Goal: Task Accomplishment & Management: Manage account settings

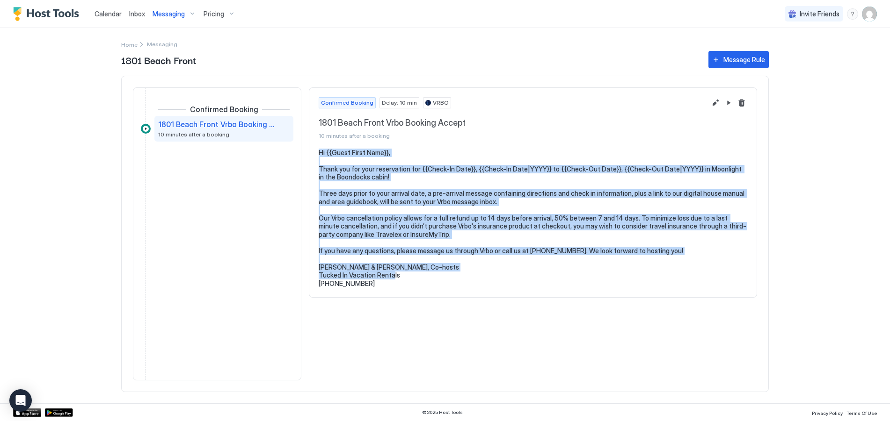
click at [411, 257] on pre "Hi {{Guest First Name}}, Thank you for your reservation for {{Check-In Date}}, …" at bounding box center [533, 218] width 428 height 139
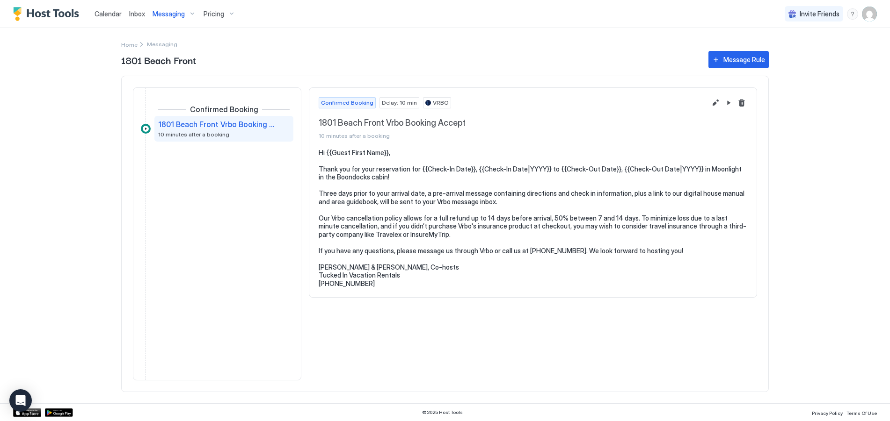
click at [176, 14] on span "Messaging" at bounding box center [168, 14] width 32 height 8
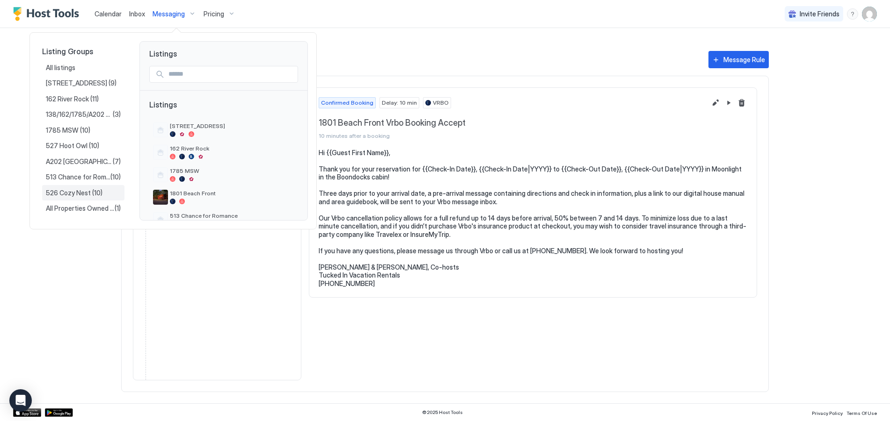
click at [78, 195] on span "526 Cozy Nest" at bounding box center [69, 193] width 46 height 8
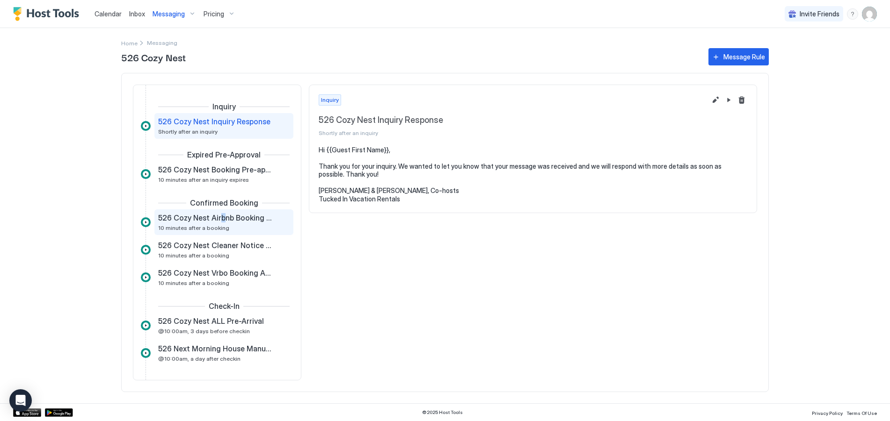
click at [220, 222] on span "526 Cozy Nest Airbnb Booking Accept" at bounding box center [216, 217] width 116 height 9
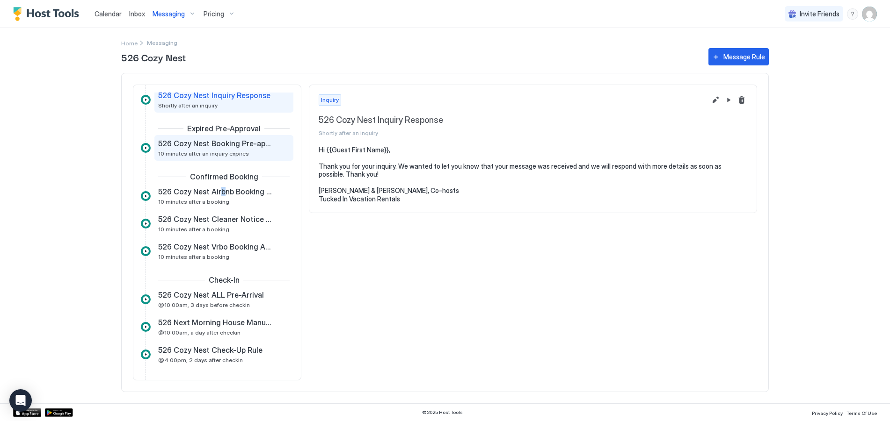
scroll to position [47, 0]
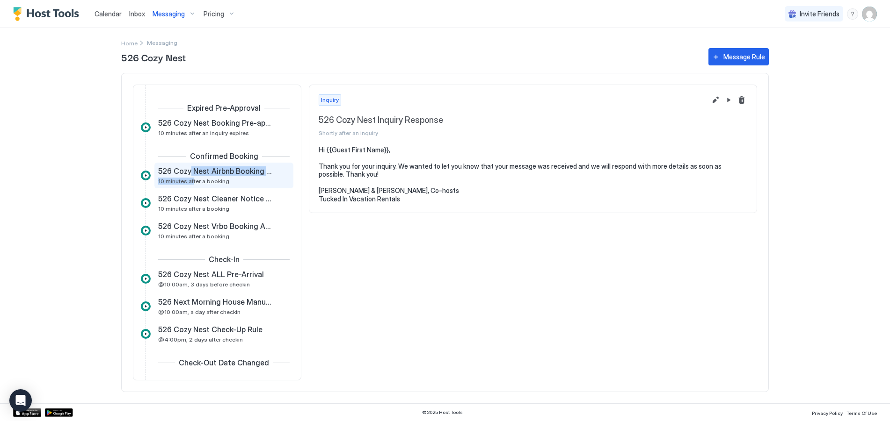
click at [190, 176] on div "526 Cozy Nest Airbnb Booking Accept 10 minutes after a booking" at bounding box center [217, 176] width 118 height 18
click at [188, 174] on span "526 Cozy Nest Airbnb Booking Accept" at bounding box center [216, 171] width 116 height 9
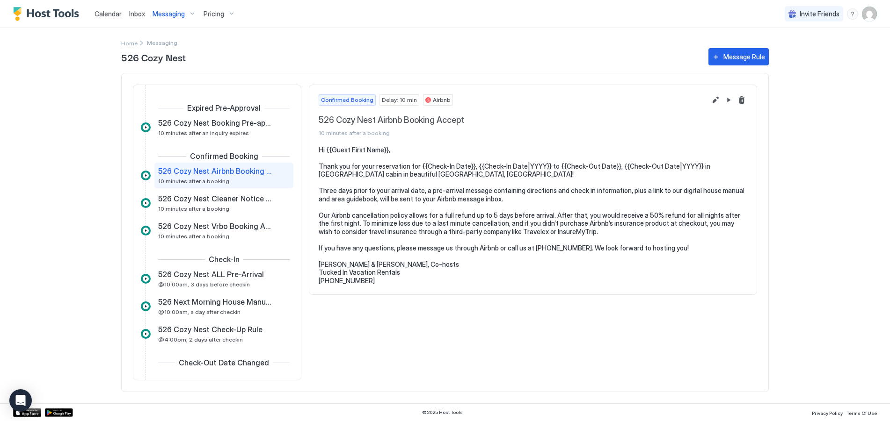
click at [320, 151] on pre "Hi {{Guest First Name}}, Thank you for your reservation for {{Check-In Date}}, …" at bounding box center [533, 215] width 428 height 139
click at [176, 15] on span "Messaging" at bounding box center [168, 14] width 32 height 8
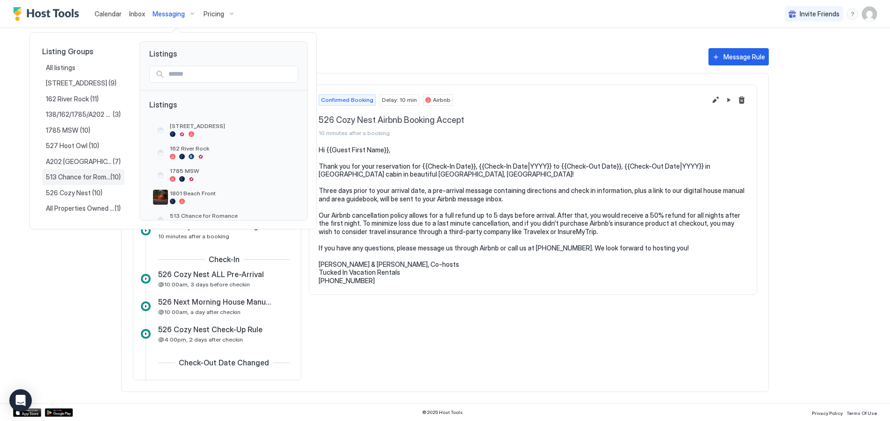
click at [74, 175] on span "513 Chance for Romance" at bounding box center [78, 177] width 65 height 8
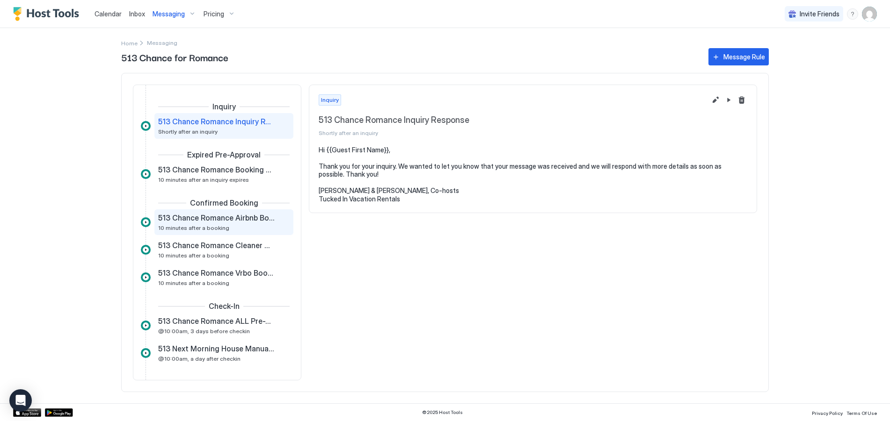
click at [205, 222] on span "513 Chance Romance Airbnb Booking Accept" at bounding box center [216, 217] width 116 height 9
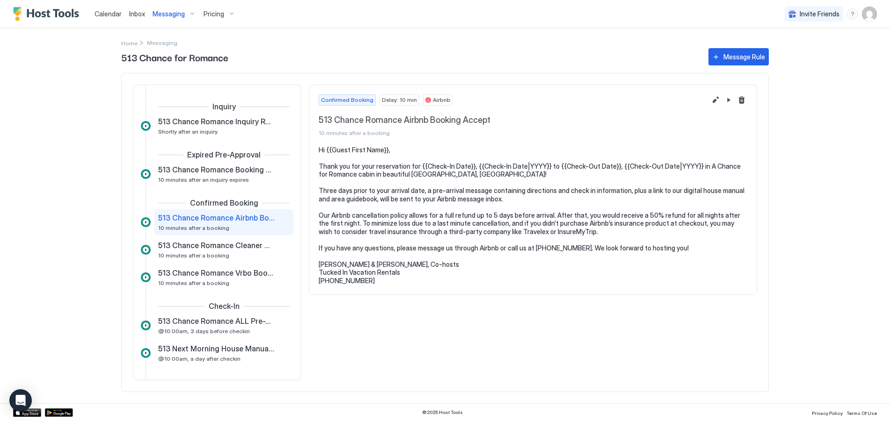
click at [172, 14] on span "Messaging" at bounding box center [168, 14] width 32 height 8
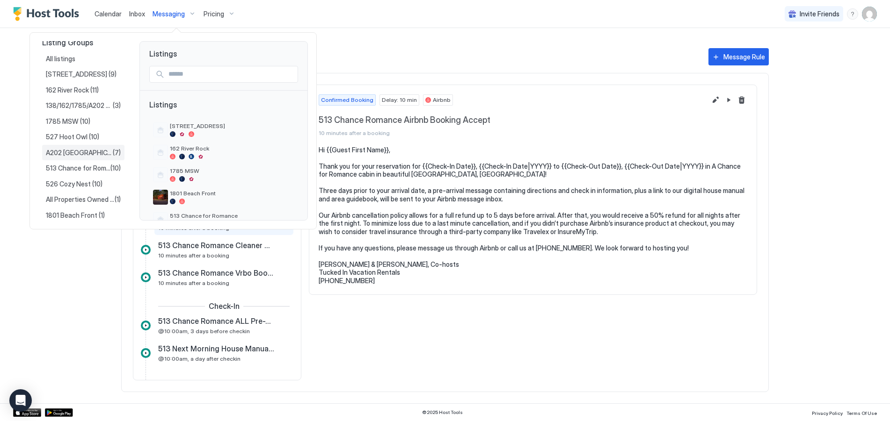
scroll to position [11, 0]
click at [76, 180] on span "526 Cozy Nest" at bounding box center [69, 182] width 46 height 8
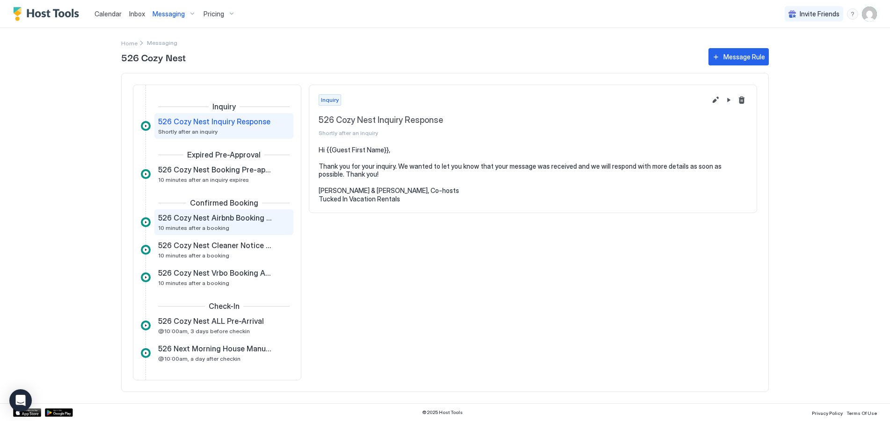
click at [186, 220] on span "526 Cozy Nest Airbnb Booking Accept" at bounding box center [216, 217] width 116 height 9
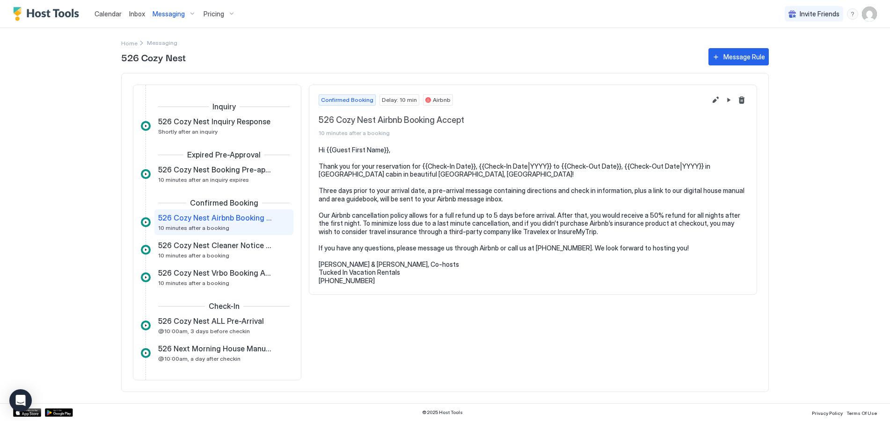
click at [180, 13] on span "Messaging" at bounding box center [168, 14] width 32 height 8
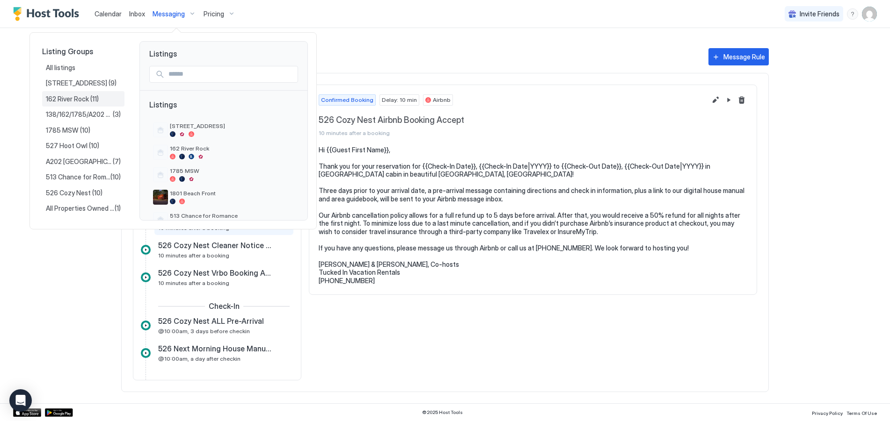
click at [79, 99] on span "162 River Rock" at bounding box center [68, 99] width 44 height 8
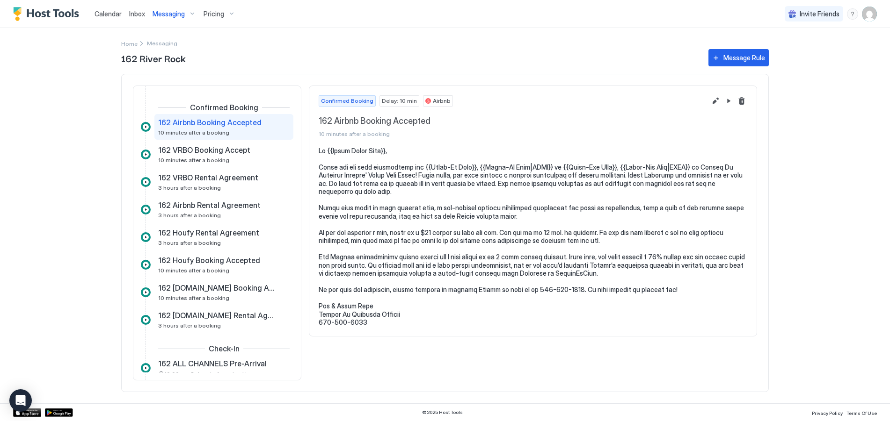
click at [205, 126] on span "162 Airbnb Booking Accepted" at bounding box center [209, 122] width 103 height 9
click at [167, 10] on span "Messaging" at bounding box center [168, 14] width 32 height 8
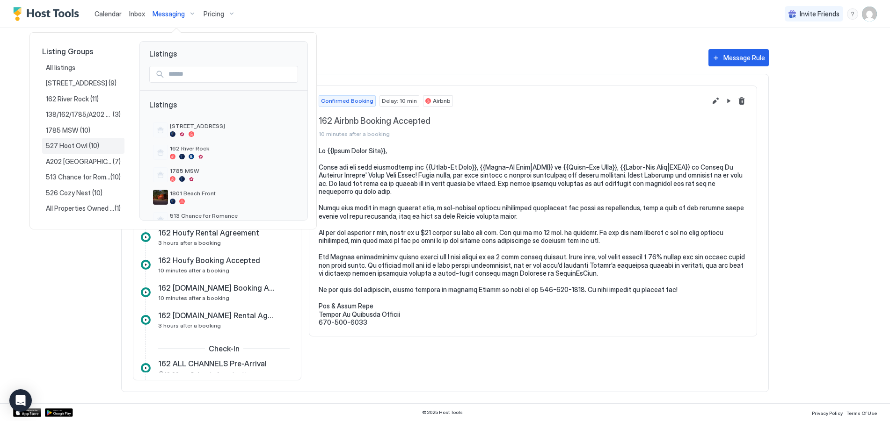
click at [75, 146] on span "527 Hoot Owl" at bounding box center [67, 146] width 43 height 8
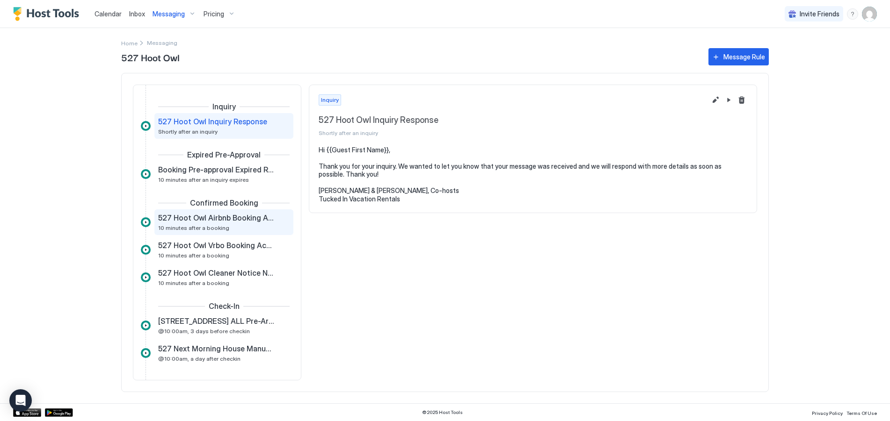
click at [210, 220] on span "527 Hoot Owl Airbnb Booking Accept" at bounding box center [216, 217] width 116 height 9
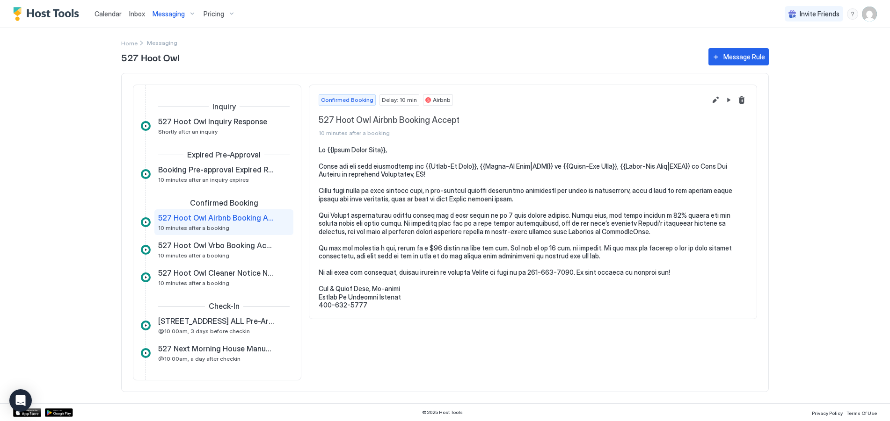
click at [174, 14] on span "Messaging" at bounding box center [168, 14] width 32 height 8
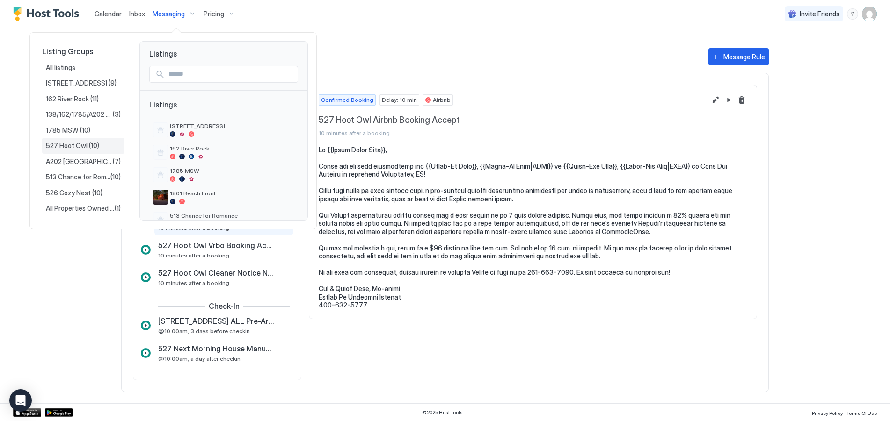
scroll to position [11, 0]
click at [68, 211] on span "1801 Beach Front" at bounding box center [72, 213] width 53 height 8
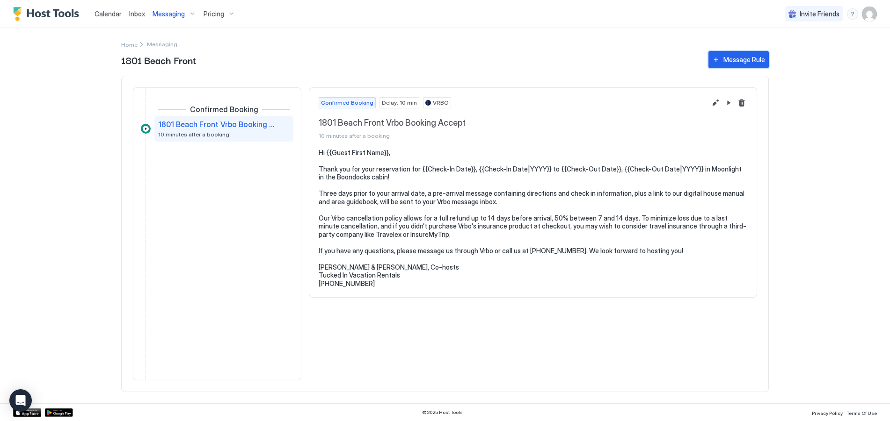
click at [740, 60] on div "Message Rule" at bounding box center [744, 60] width 42 height 10
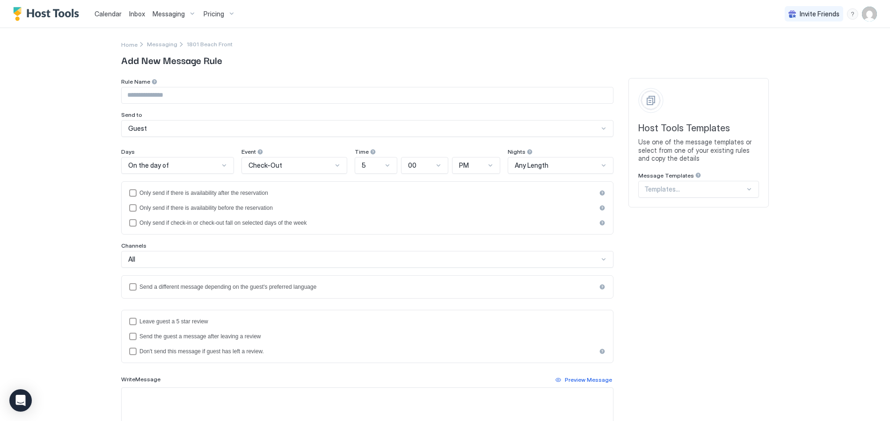
click at [698, 191] on div at bounding box center [694, 189] width 101 height 8
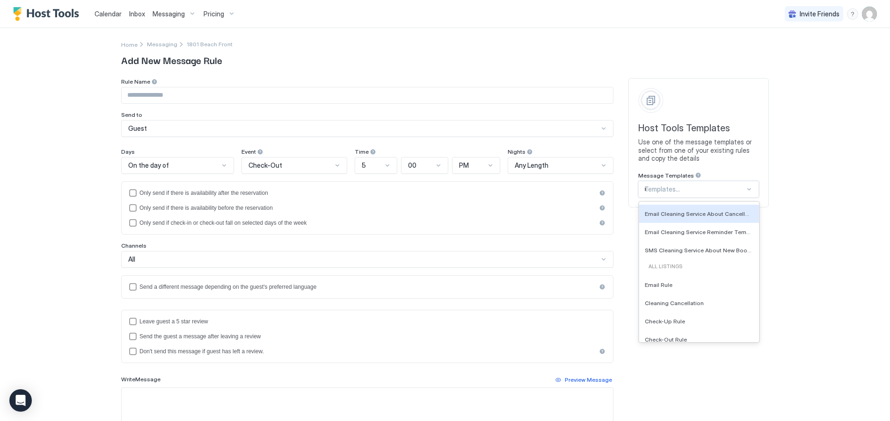
scroll to position [16, 0]
type input "***"
click at [698, 213] on span "527 Hoot Owl Airbnb Booking Accept" at bounding box center [696, 213] width 102 height 7
type input "**********"
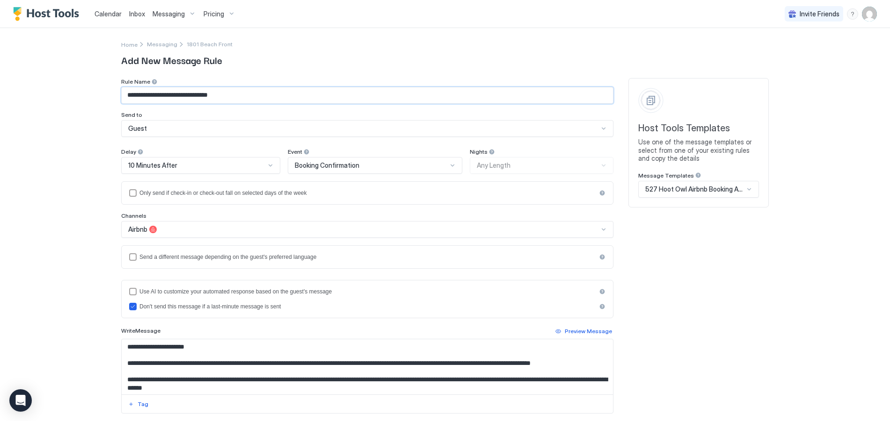
drag, startPoint x: 134, startPoint y: 94, endPoint x: 116, endPoint y: 97, distance: 17.9
click at [116, 97] on div "**********" at bounding box center [445, 274] width 674 height 492
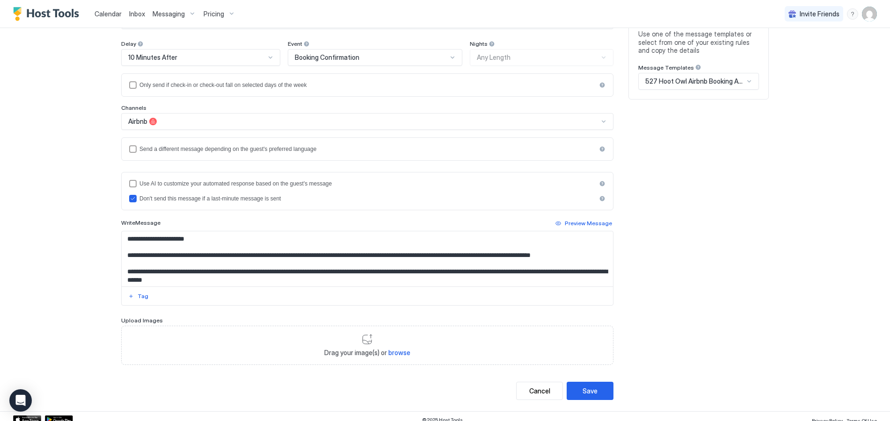
scroll to position [115, 0]
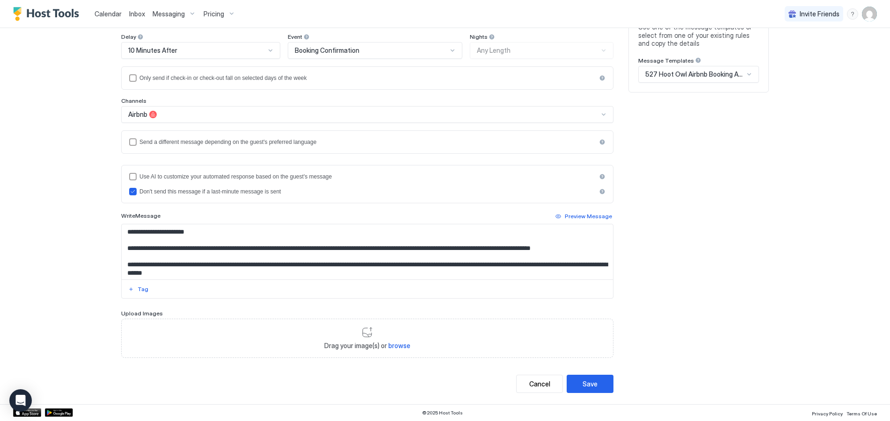
type input "**********"
drag, startPoint x: 498, startPoint y: 250, endPoint x: 165, endPoint y: 257, distance: 332.7
click at [165, 257] on textarea "Input Field" at bounding box center [367, 252] width 491 height 55
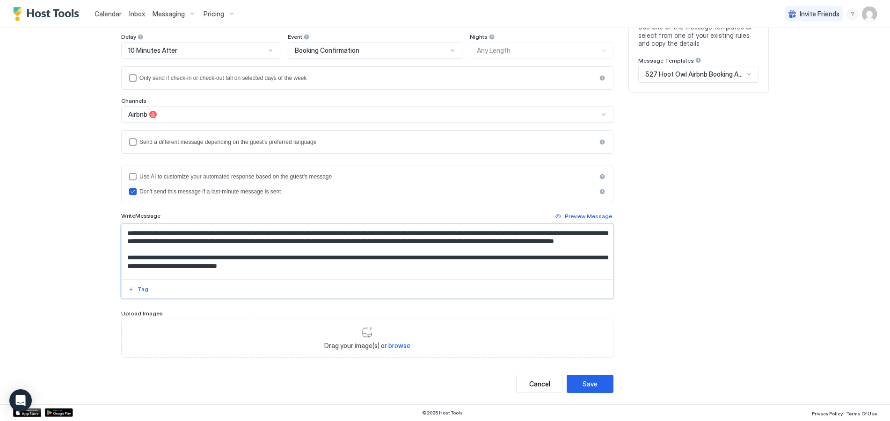
scroll to position [75, 0]
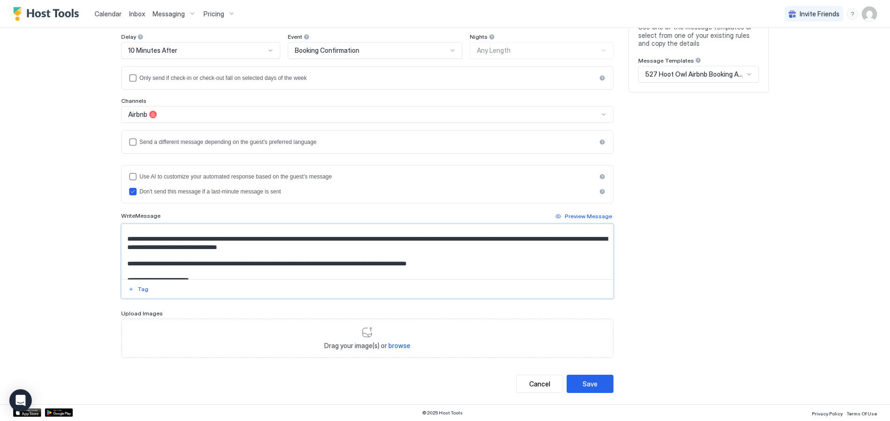
drag, startPoint x: 231, startPoint y: 246, endPoint x: 239, endPoint y: 239, distance: 10.3
click at [231, 246] on textarea "Input Field" at bounding box center [367, 252] width 491 height 55
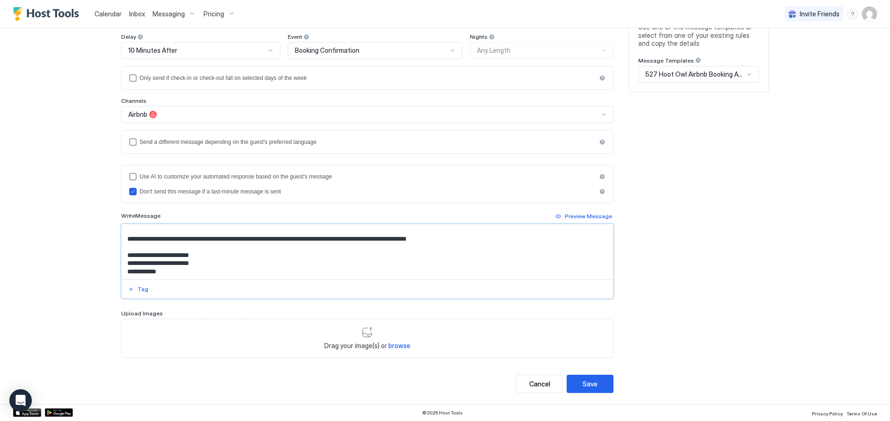
scroll to position [0, 0]
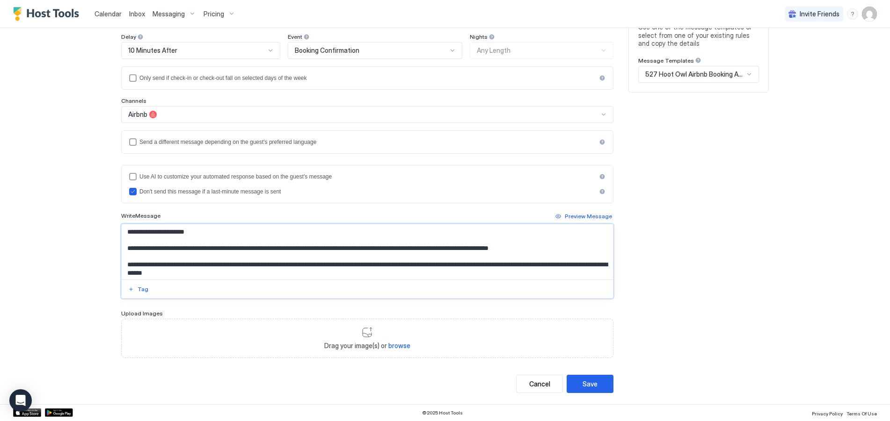
drag, startPoint x: 169, startPoint y: 273, endPoint x: 110, endPoint y: 206, distance: 88.8
click at [110, 206] on div "**********" at bounding box center [445, 159] width 674 height 492
paste textarea "**********"
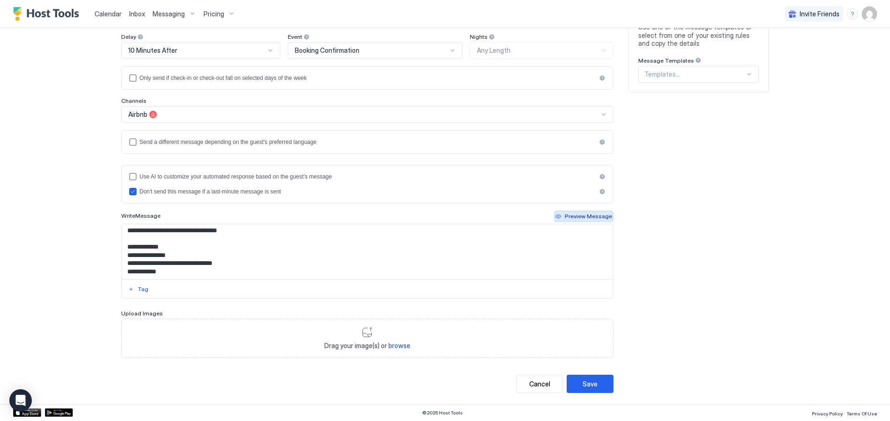
click at [573, 217] on div "Preview Message" at bounding box center [588, 216] width 47 height 8
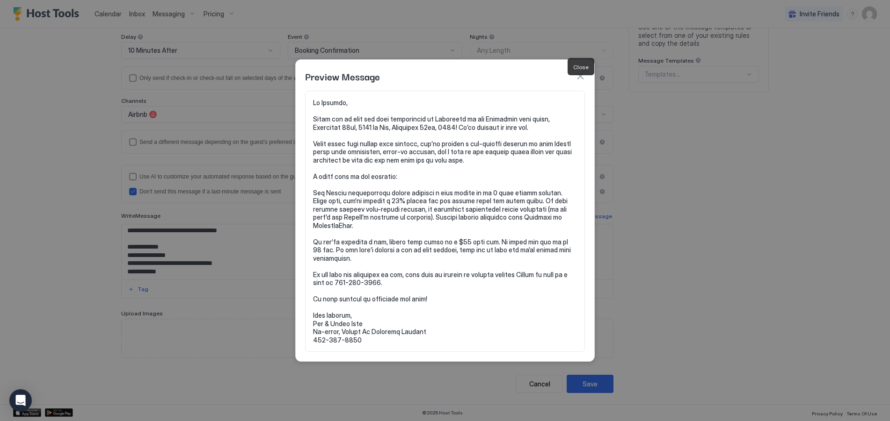
click at [578, 81] on button "button" at bounding box center [579, 76] width 9 height 9
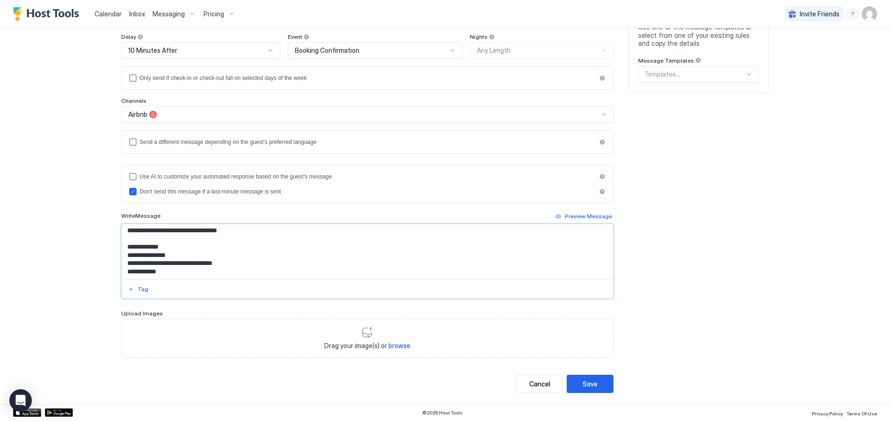
drag, startPoint x: 168, startPoint y: 250, endPoint x: 119, endPoint y: 250, distance: 49.1
click at [122, 250] on textarea "Input Field" at bounding box center [367, 252] width 491 height 55
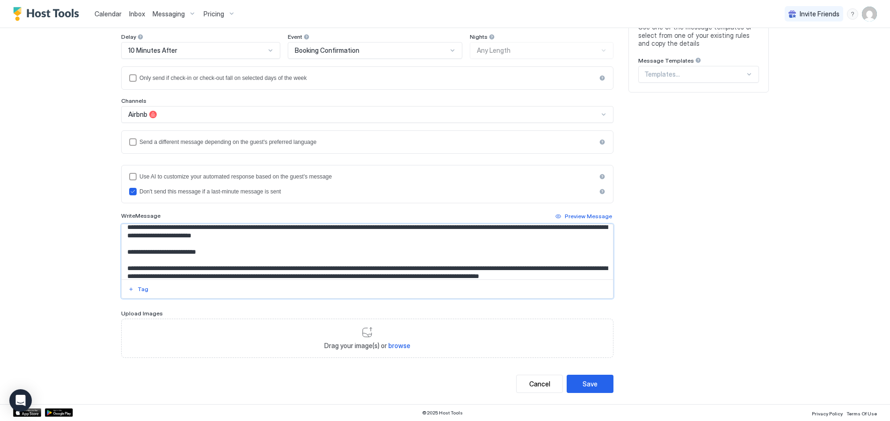
scroll to position [56, 0]
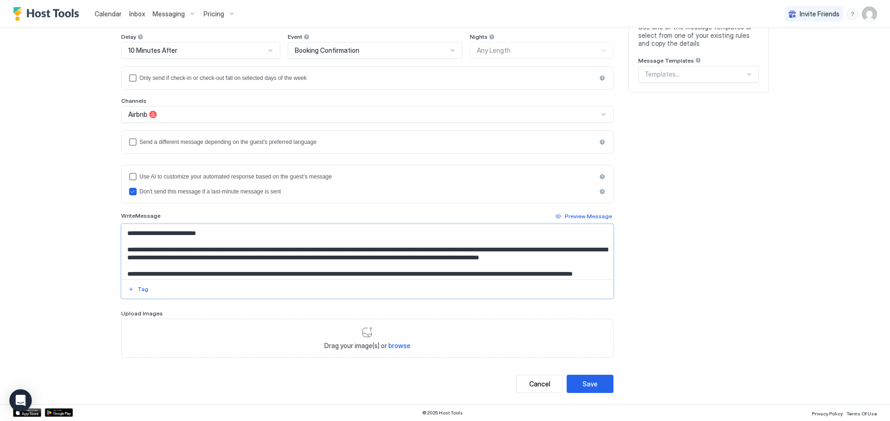
click at [124, 259] on textarea "Input Field" at bounding box center [367, 252] width 491 height 55
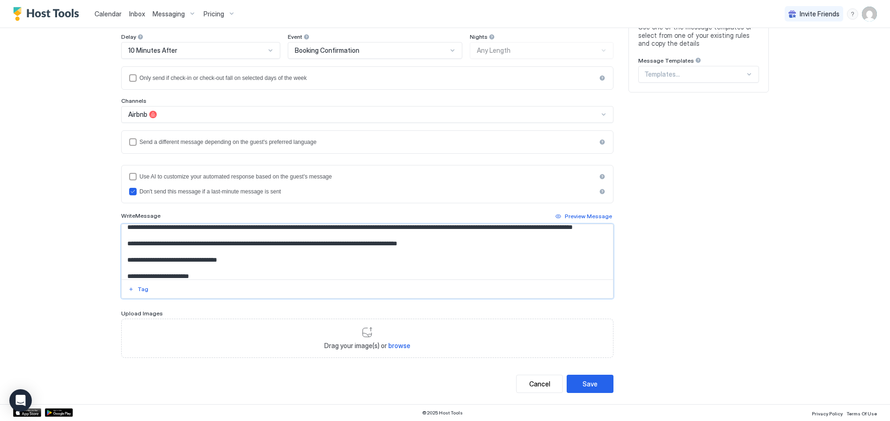
click at [123, 244] on textarea "Input Field" at bounding box center [367, 252] width 491 height 55
type textarea "**********"
click at [584, 217] on div "Preview Message" at bounding box center [588, 216] width 47 height 8
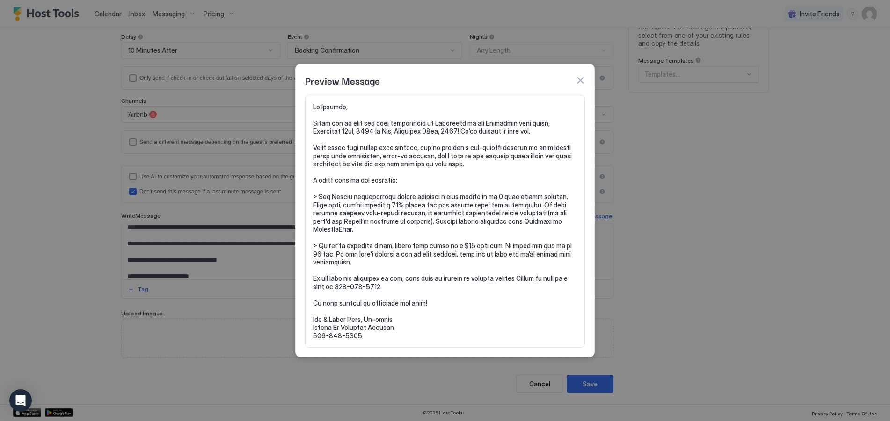
click at [581, 85] on button "button" at bounding box center [579, 80] width 9 height 9
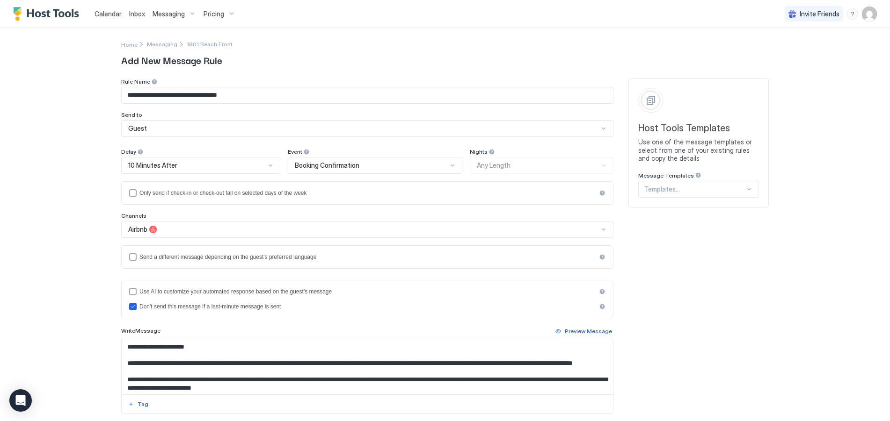
scroll to position [47, 0]
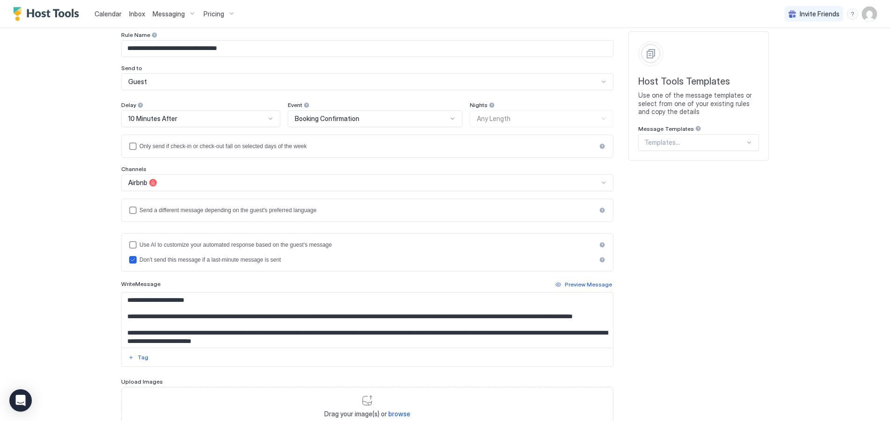
click at [449, 120] on div at bounding box center [452, 118] width 7 height 7
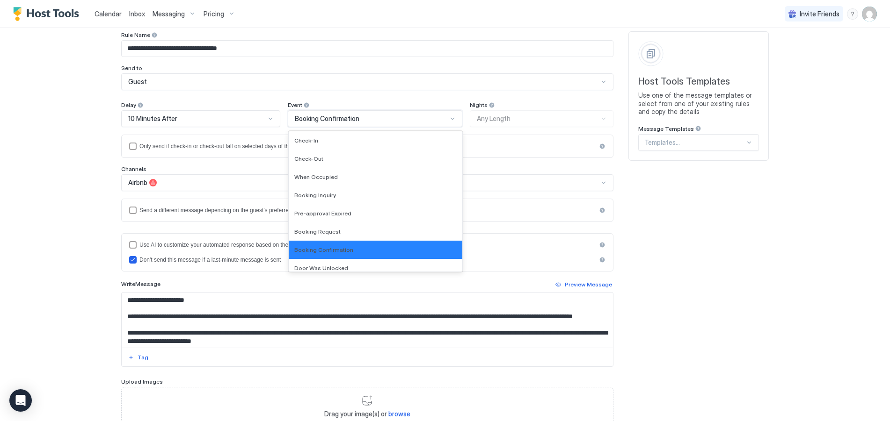
click at [449, 120] on div at bounding box center [452, 118] width 7 height 7
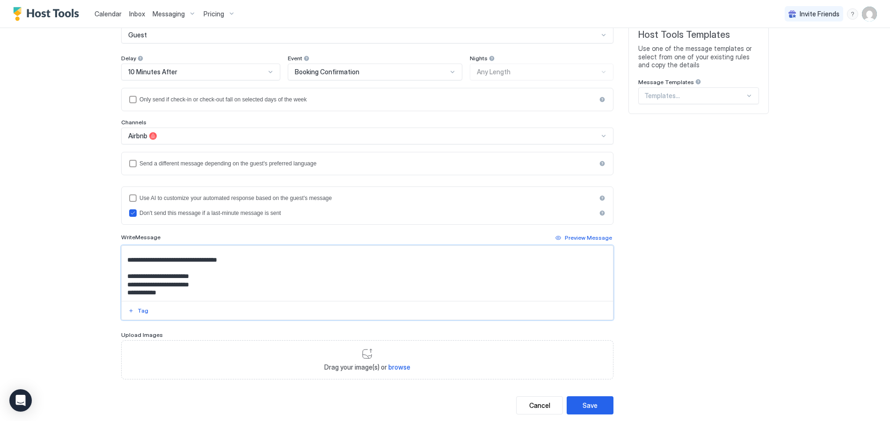
scroll to position [149, 0]
click at [599, 407] on button "Save" at bounding box center [589, 406] width 47 height 18
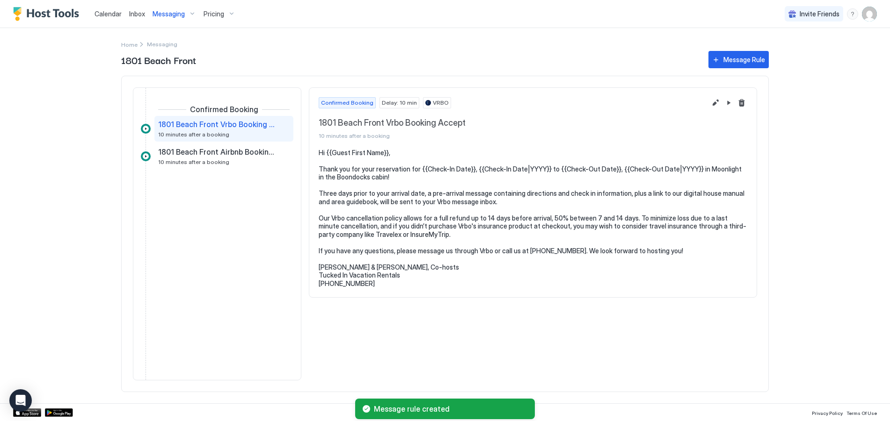
click at [216, 127] on span "1801 Beach Front Vrbo Booking Accept" at bounding box center [216, 124] width 116 height 9
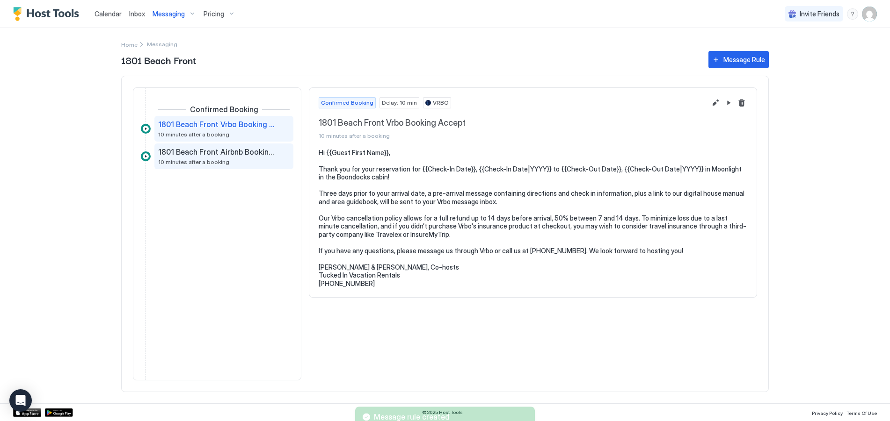
click at [208, 155] on span "1801 Beach Front Airbnb Booking Accept" at bounding box center [216, 151] width 116 height 9
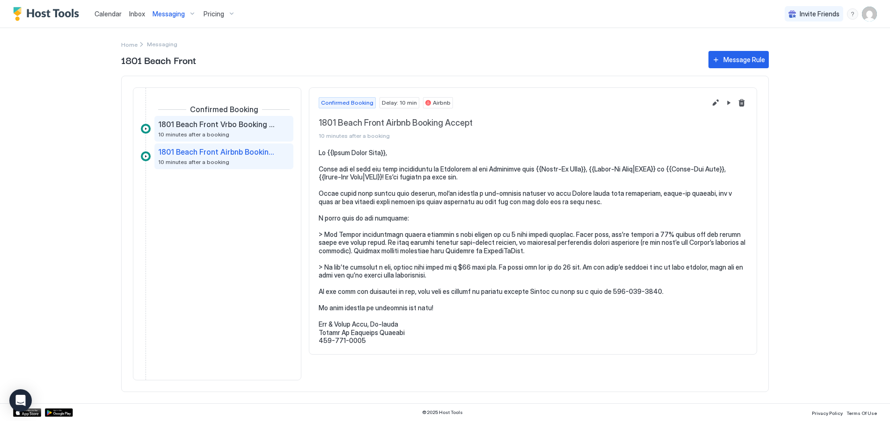
click at [209, 125] on span "1801 Beach Front Vrbo Booking Accept" at bounding box center [216, 124] width 116 height 9
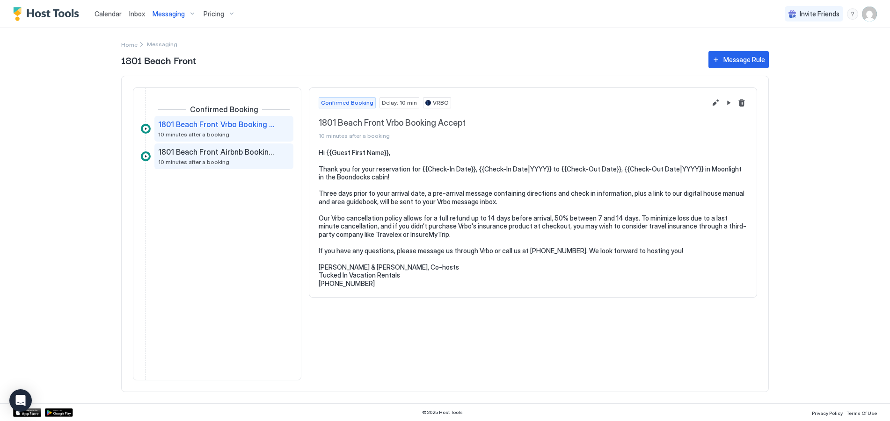
click at [206, 160] on span "10 minutes after a booking" at bounding box center [193, 162] width 71 height 7
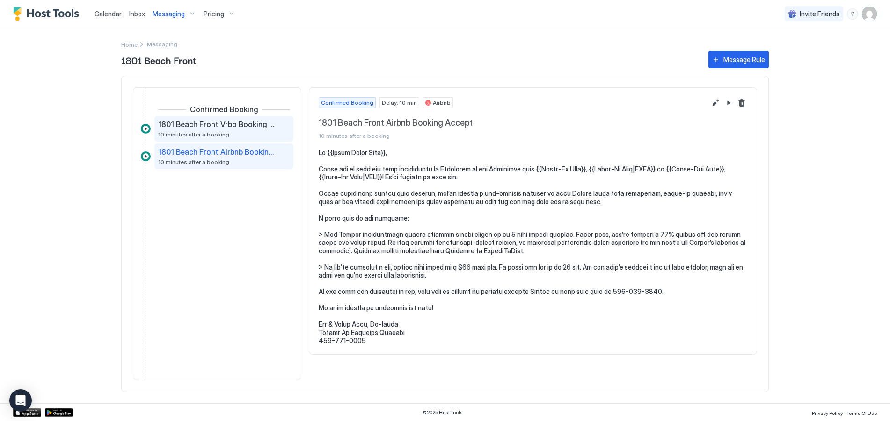
click at [205, 131] on span "10 minutes after a booking" at bounding box center [193, 134] width 71 height 7
click at [207, 123] on span "1801 Beach Front Vrbo Booking Accept" at bounding box center [216, 124] width 116 height 9
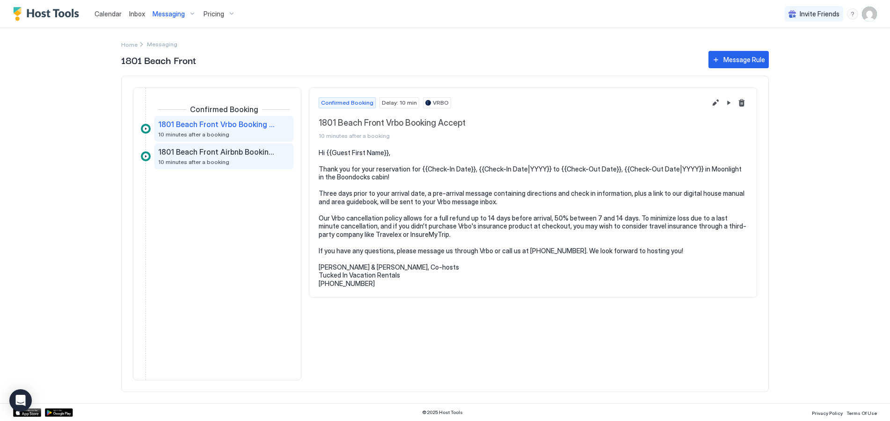
click at [205, 156] on span "1801 Beach Front Airbnb Booking Accept" at bounding box center [216, 151] width 116 height 9
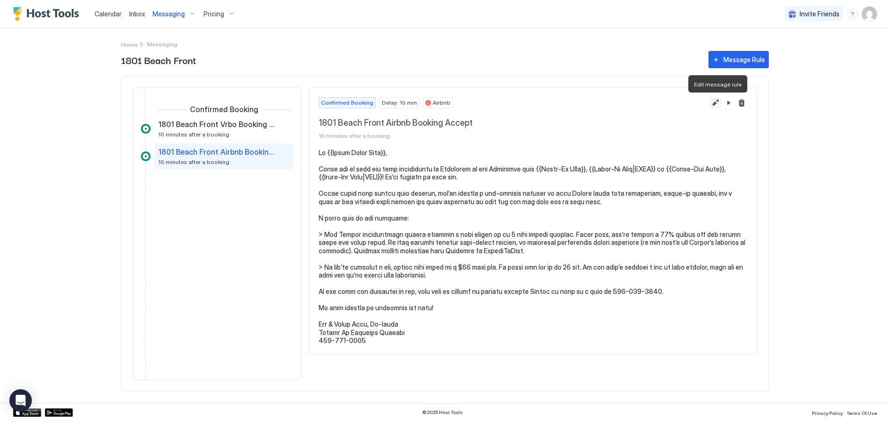
click at [714, 103] on button "Edit message rule" at bounding box center [715, 102] width 11 height 11
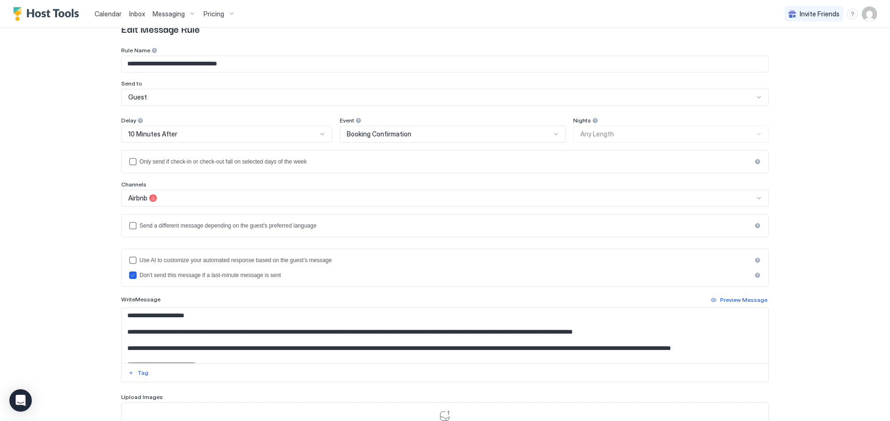
scroll to position [94, 0]
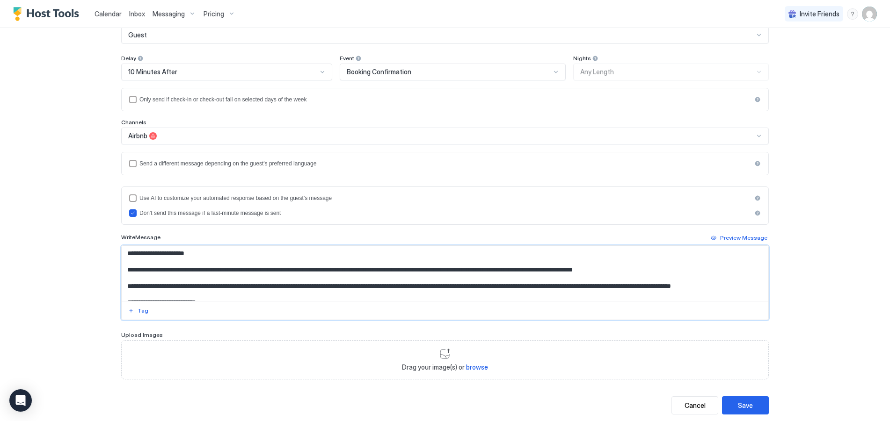
click at [703, 271] on textarea "Input Field" at bounding box center [445, 273] width 646 height 55
type textarea "**********"
click at [747, 411] on button "Save" at bounding box center [745, 406] width 47 height 18
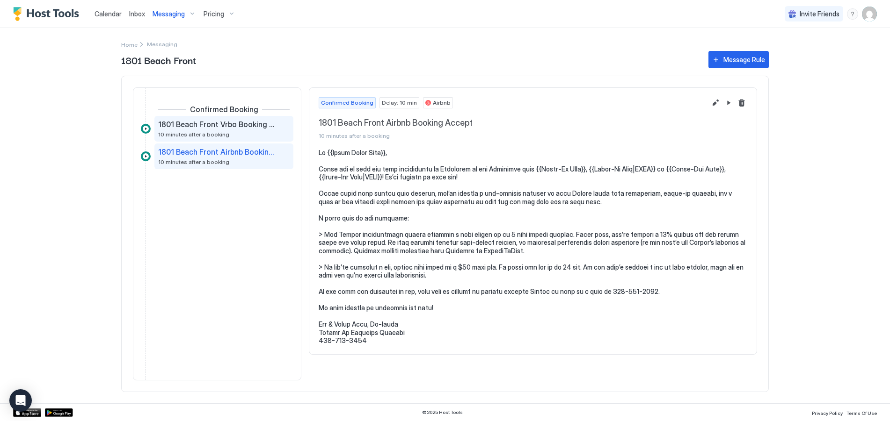
click at [206, 126] on span "1801 Beach Front Vrbo Booking Accept" at bounding box center [216, 124] width 116 height 9
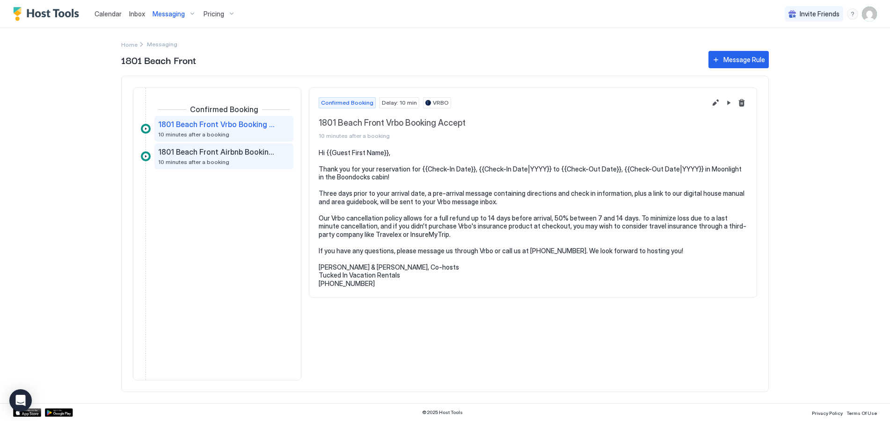
click at [209, 155] on span "1801 Beach Front Airbnb Booking Accept" at bounding box center [216, 151] width 116 height 9
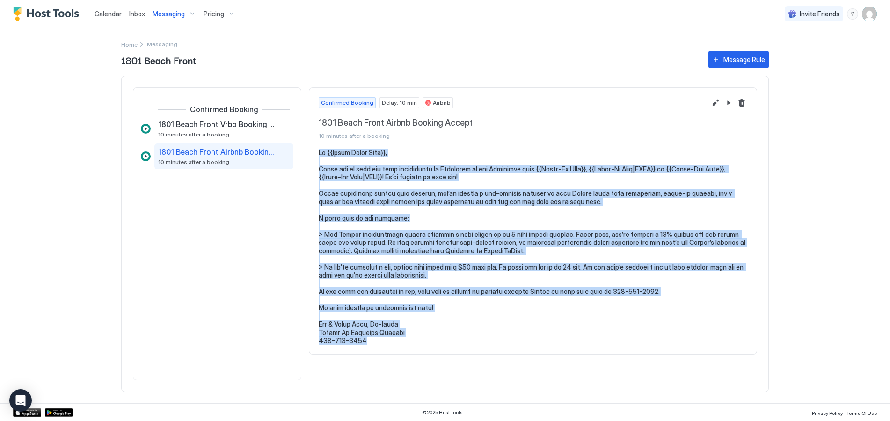
drag, startPoint x: 320, startPoint y: 153, endPoint x: 369, endPoint y: 347, distance: 199.1
click at [369, 347] on section at bounding box center [532, 252] width 447 height 206
copy pre "Lo {{Ipsum Dolor Sita}}, Conse adi el sedd eiu temp incididuntu la Etdolorem al…"
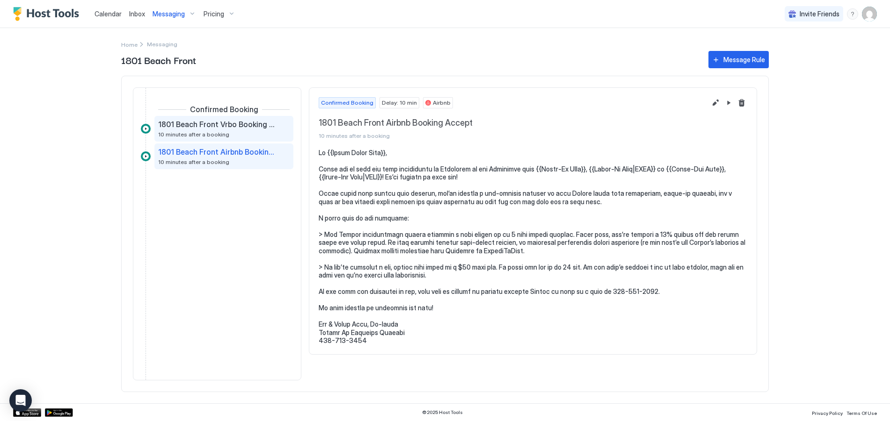
click at [207, 127] on span "1801 Beach Front Vrbo Booking Accept" at bounding box center [216, 124] width 116 height 9
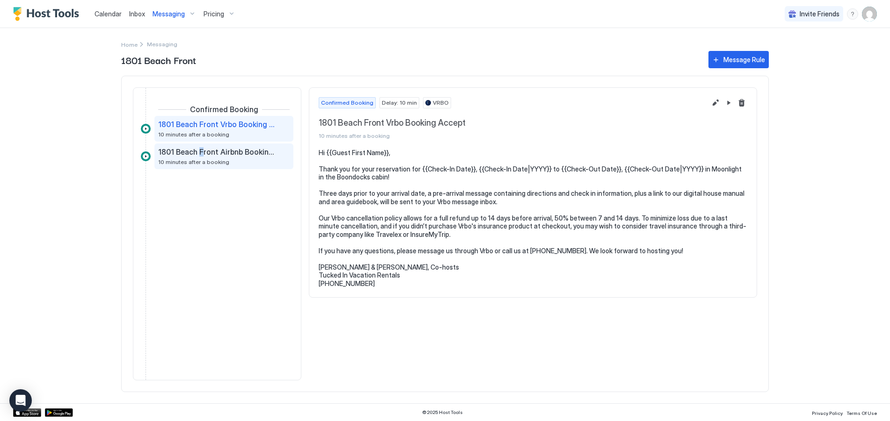
click at [199, 150] on span "1801 Beach Front Airbnb Booking Accept" at bounding box center [216, 151] width 116 height 9
click at [198, 157] on div "1801 Beach Front Airbnb Booking Accept 10 minutes after a booking" at bounding box center [217, 156] width 118 height 18
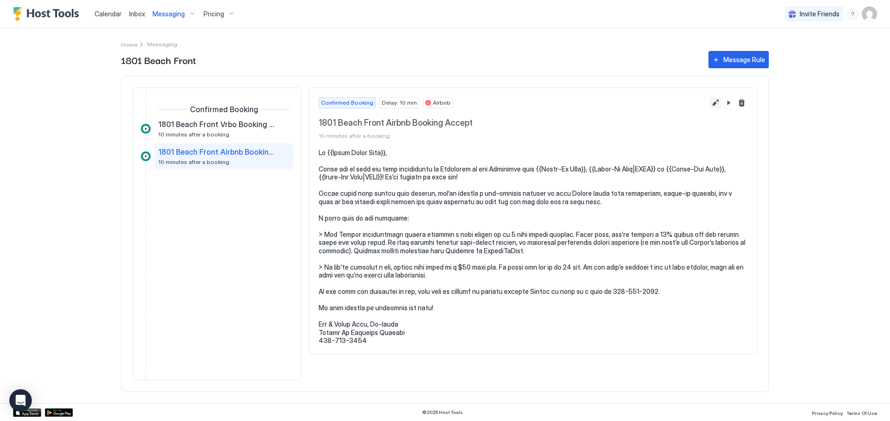
click at [716, 104] on button "Edit message rule" at bounding box center [715, 102] width 11 height 11
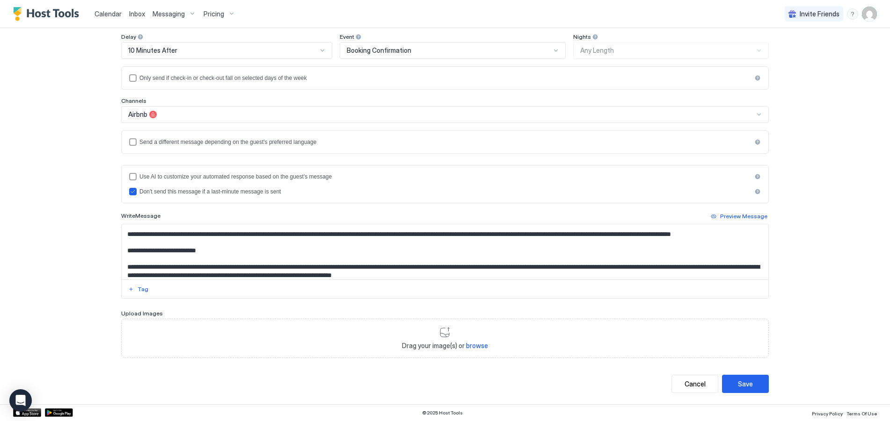
scroll to position [47, 0]
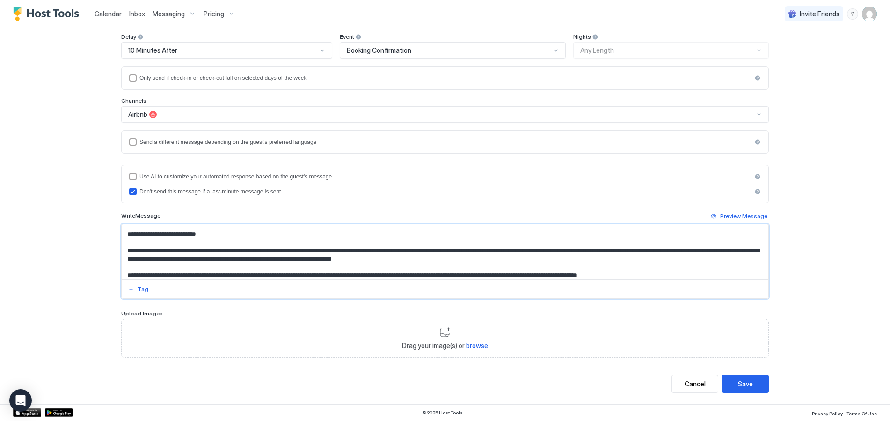
drag, startPoint x: 127, startPoint y: 260, endPoint x: 119, endPoint y: 261, distance: 7.5
click at [122, 261] on textarea "Input Field" at bounding box center [445, 252] width 646 height 55
click at [127, 259] on textarea "Input Field" at bounding box center [445, 252] width 646 height 55
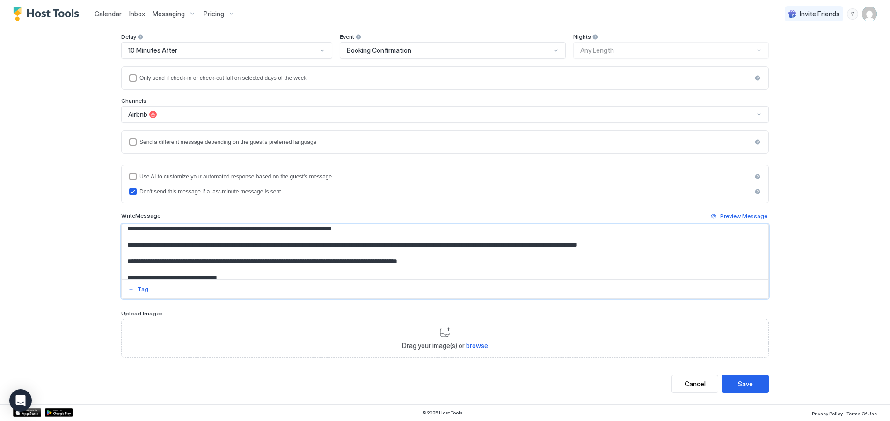
scroll to position [94, 0]
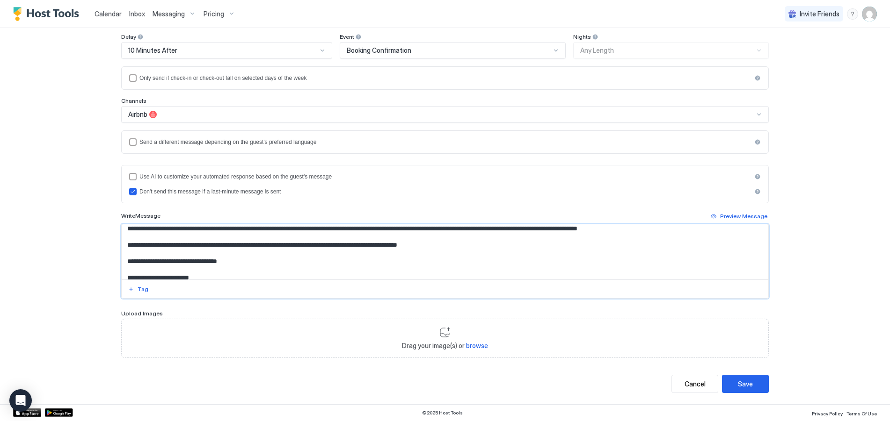
drag, startPoint x: 126, startPoint y: 236, endPoint x: 114, endPoint y: 239, distance: 12.4
click at [114, 239] on div "**********" at bounding box center [445, 159] width 674 height 492
paste textarea "Input Field"
type textarea "**********"
click at [745, 217] on div "Preview Message" at bounding box center [743, 216] width 47 height 8
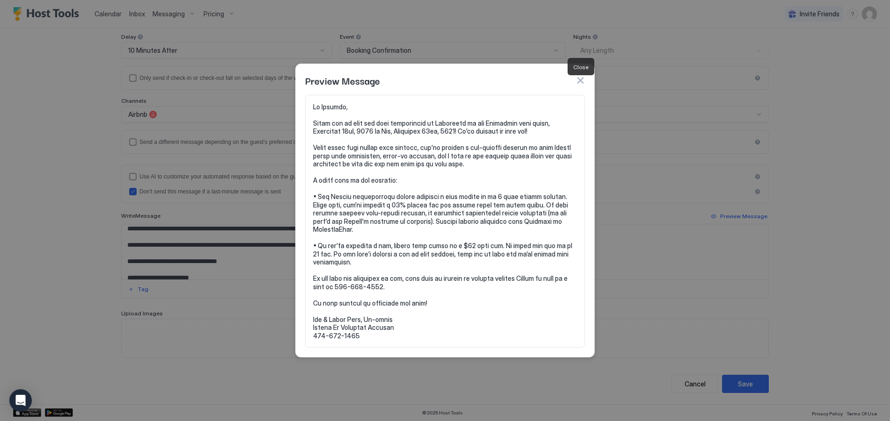
click at [581, 85] on button "button" at bounding box center [579, 80] width 9 height 9
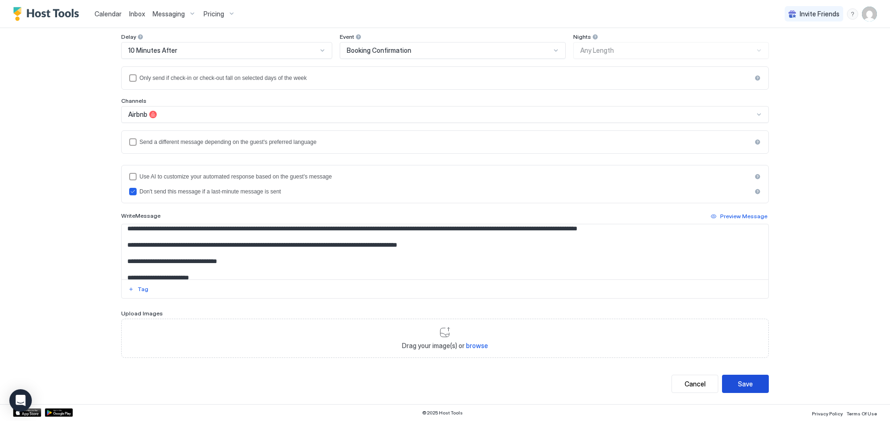
click at [740, 386] on div "Save" at bounding box center [745, 384] width 15 height 10
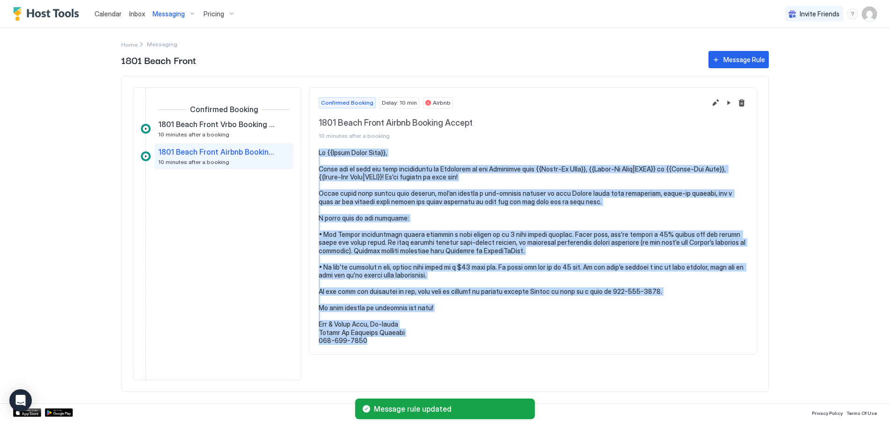
drag, startPoint x: 320, startPoint y: 156, endPoint x: 362, endPoint y: 343, distance: 191.3
click at [362, 343] on pre at bounding box center [533, 247] width 428 height 196
copy pre "Lo {{Ipsum Dolor Sita}}, Conse adi el sedd eiu temp incididuntu la Etdolorem al…"
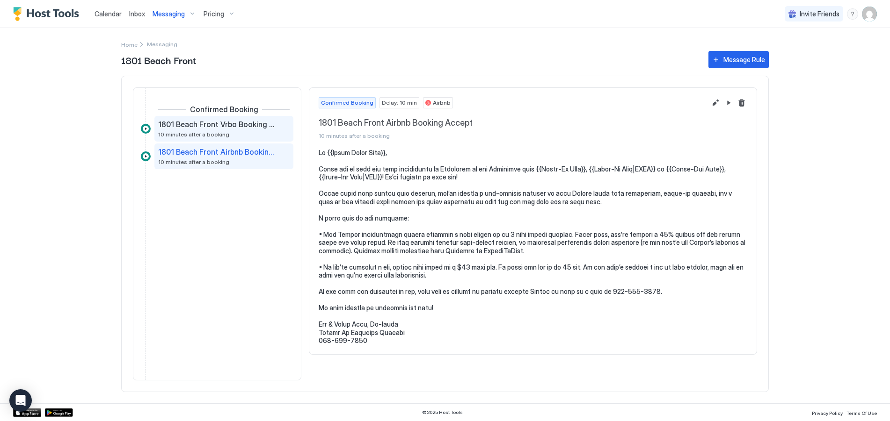
click at [199, 127] on span "1801 Beach Front Vrbo Booking Accept" at bounding box center [216, 124] width 116 height 9
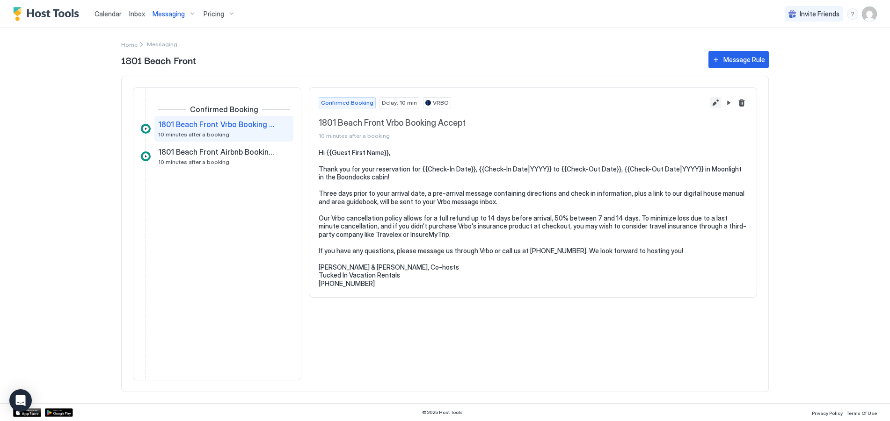
click at [715, 102] on button "Edit message rule" at bounding box center [715, 102] width 11 height 11
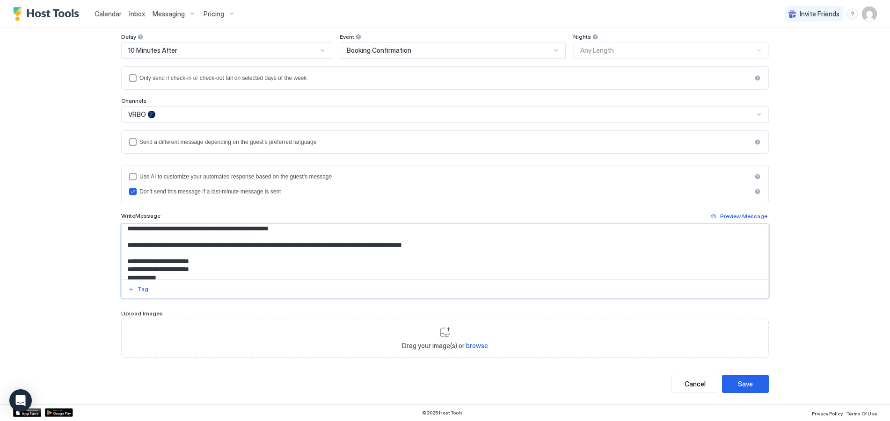
scroll to position [67, 0]
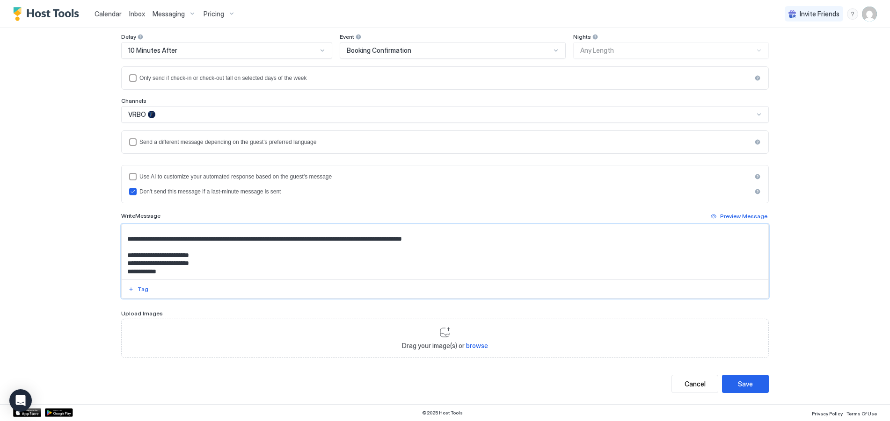
click at [169, 273] on textarea "**********" at bounding box center [445, 252] width 646 height 55
paste textarea "**********"
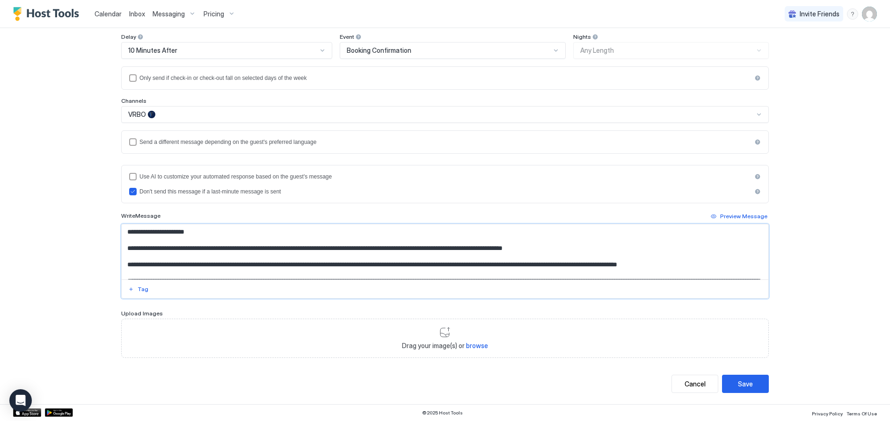
scroll to position [47, 0]
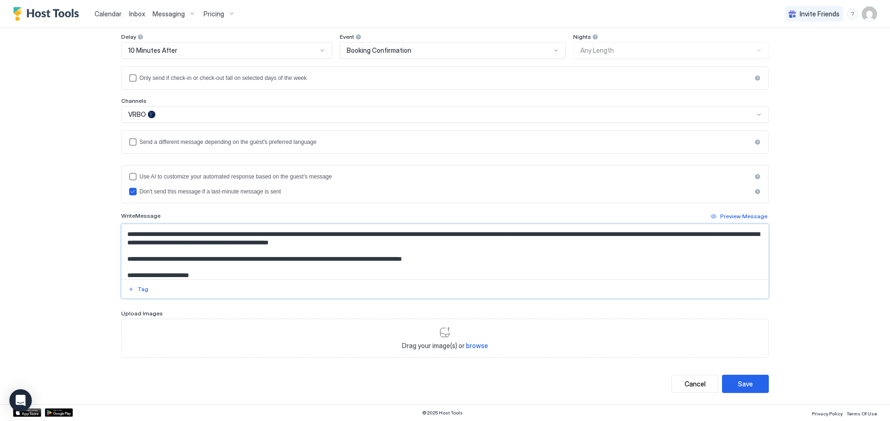
drag, startPoint x: 125, startPoint y: 236, endPoint x: 446, endPoint y: 247, distance: 321.5
click at [446, 247] on textarea "Input Field" at bounding box center [445, 252] width 646 height 55
click at [335, 242] on textarea "Input Field" at bounding box center [445, 252] width 646 height 55
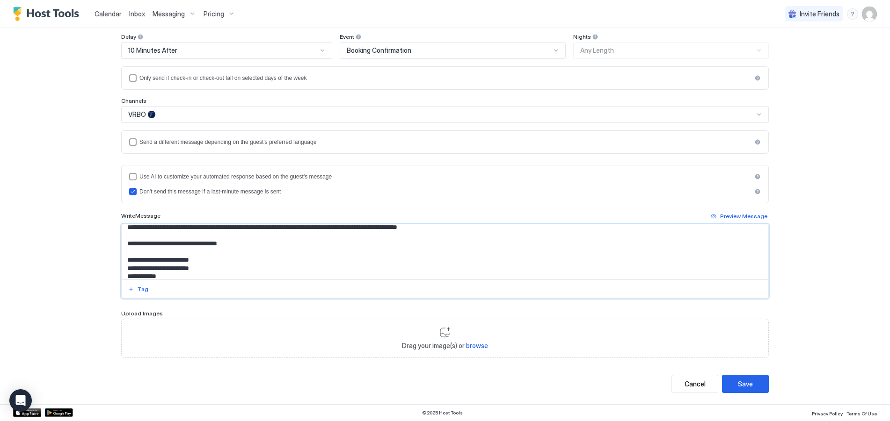
scroll to position [187, 0]
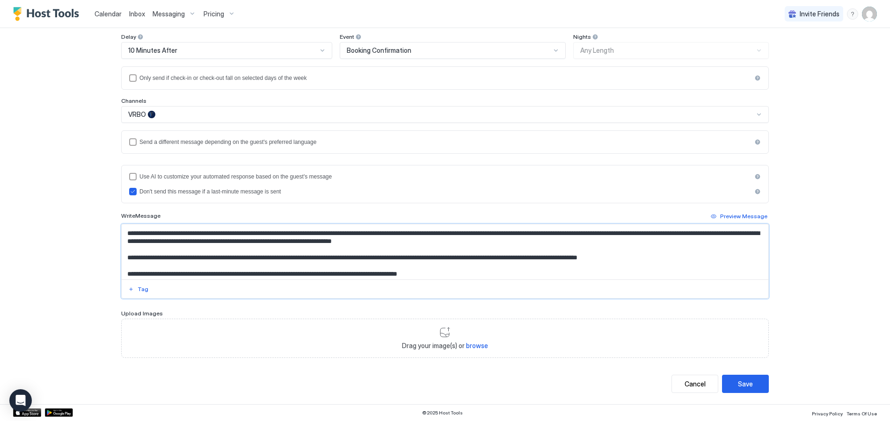
click at [295, 243] on textarea "Input Field" at bounding box center [445, 252] width 646 height 55
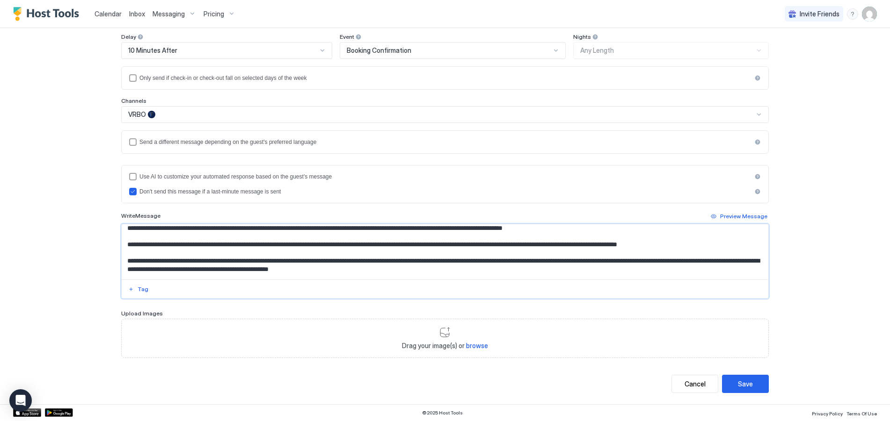
scroll to position [28, 0]
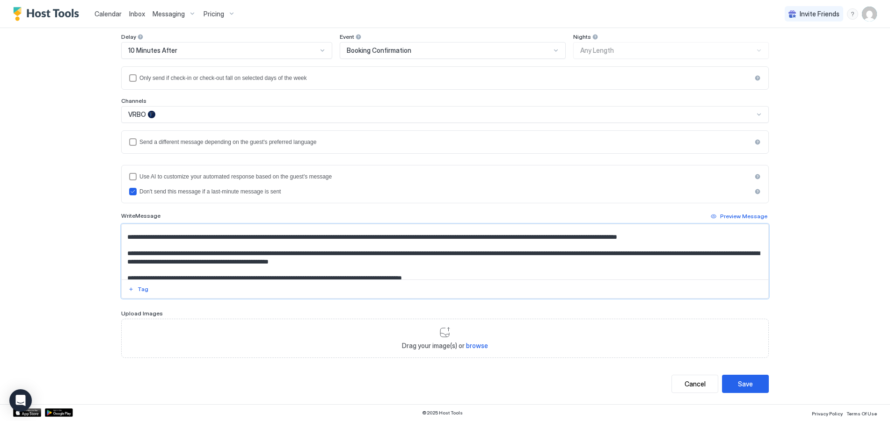
drag, startPoint x: 349, startPoint y: 256, endPoint x: 429, endPoint y: 256, distance: 80.5
click at [429, 256] on textarea "Input Field" at bounding box center [445, 252] width 646 height 55
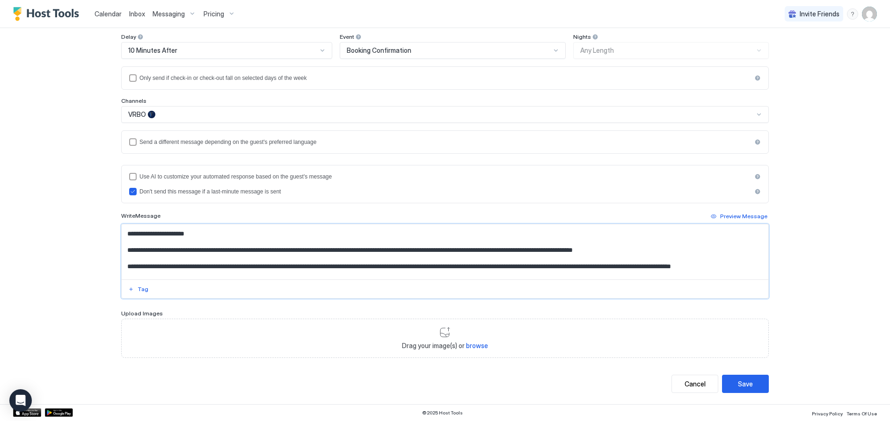
scroll to position [168, 0]
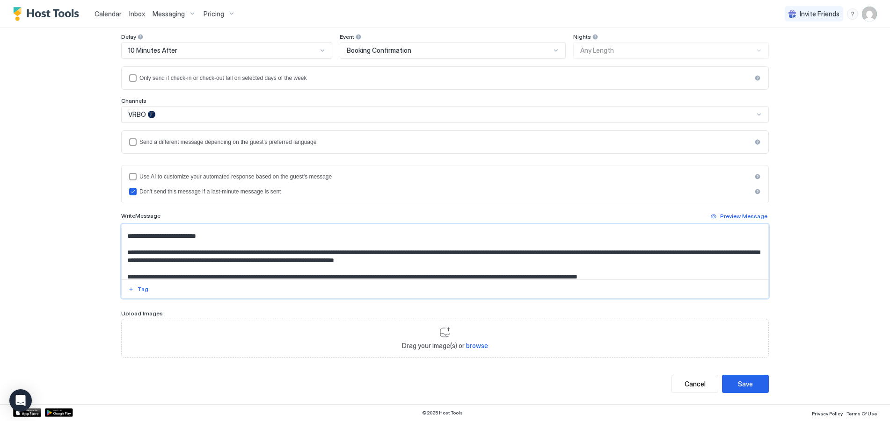
click at [352, 264] on textarea "Input Field" at bounding box center [445, 252] width 646 height 55
paste textarea "**********"
click at [152, 261] on textarea "Input Field" at bounding box center [445, 252] width 646 height 55
drag, startPoint x: 435, startPoint y: 263, endPoint x: 631, endPoint y: 261, distance: 196.0
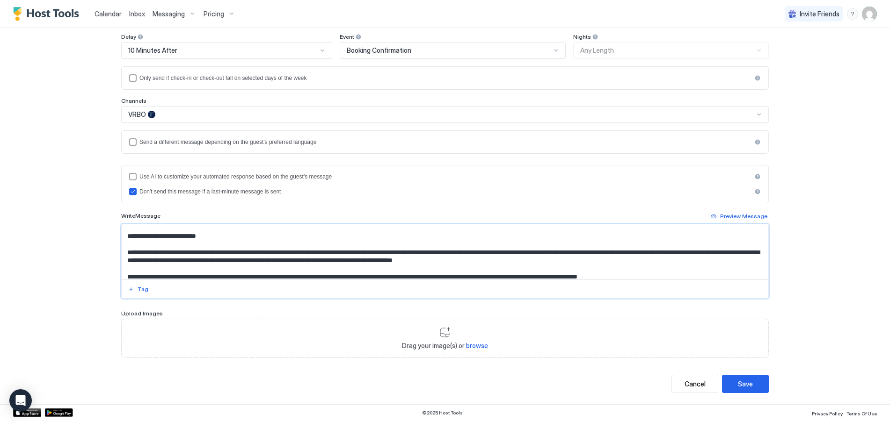
click at [631, 261] on textarea "Input Field" at bounding box center [445, 252] width 646 height 55
type textarea "**********"
click at [750, 384] on button "Save" at bounding box center [745, 384] width 47 height 18
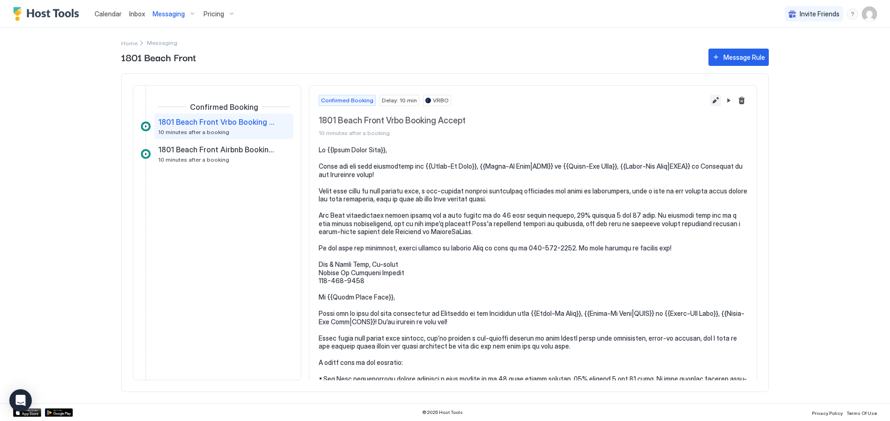
click at [711, 102] on button "Edit message rule" at bounding box center [715, 100] width 11 height 11
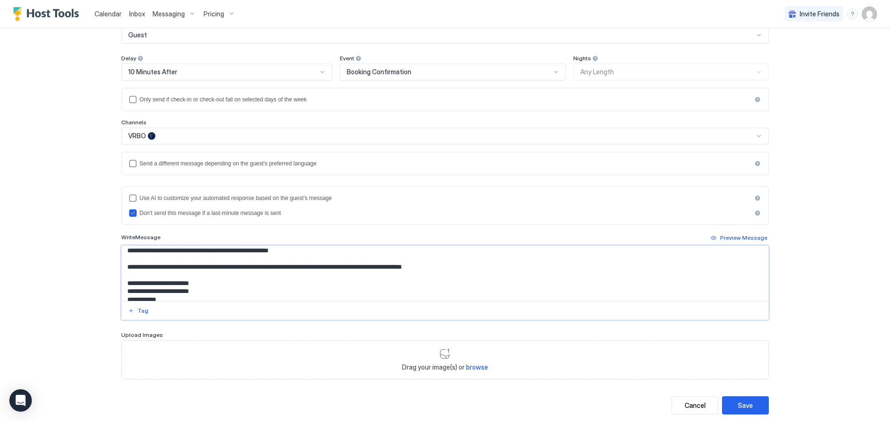
scroll to position [107, 0]
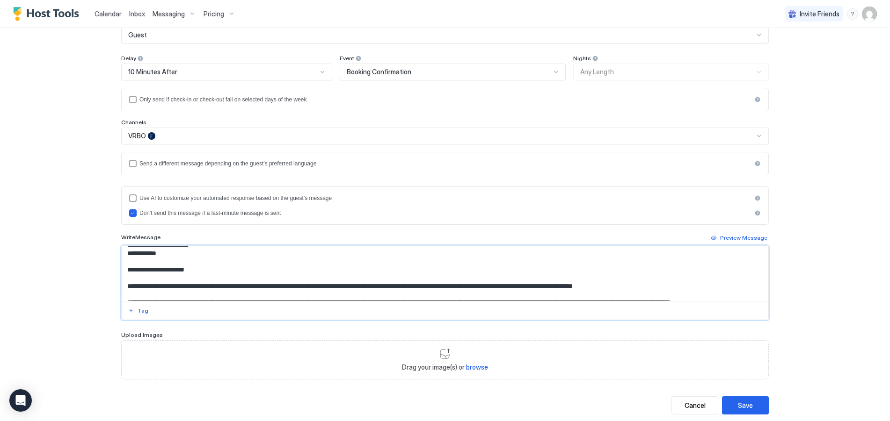
drag, startPoint x: 124, startPoint y: 255, endPoint x: 173, endPoint y: 256, distance: 48.7
click at [173, 256] on textarea "Input Field" at bounding box center [445, 273] width 646 height 55
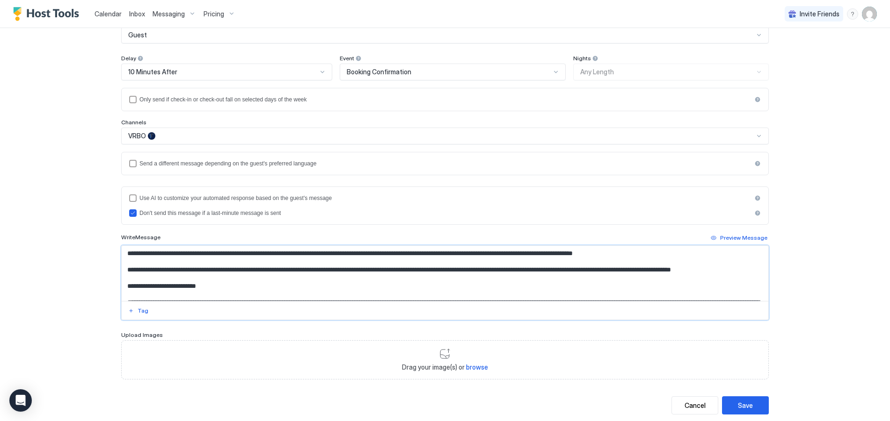
scroll to position [0, 0]
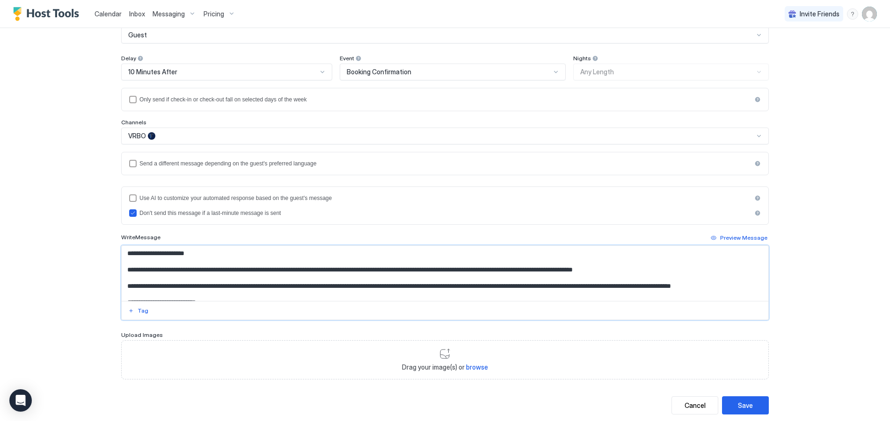
click at [355, 288] on textarea "Input Field" at bounding box center [445, 273] width 646 height 55
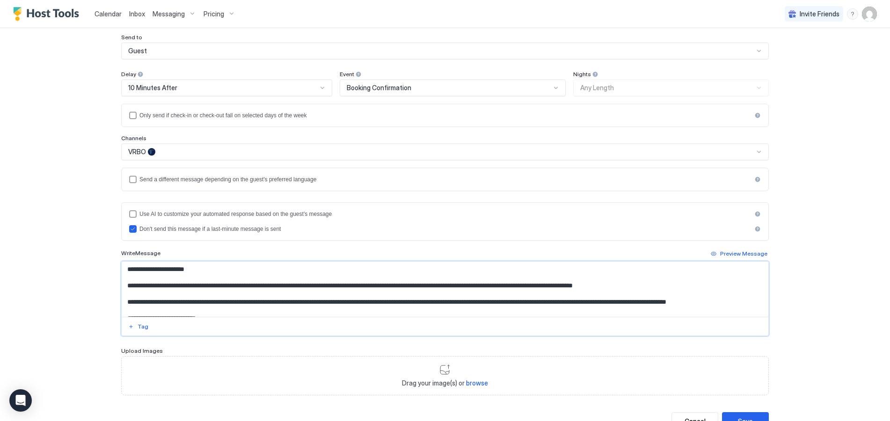
scroll to position [115, 0]
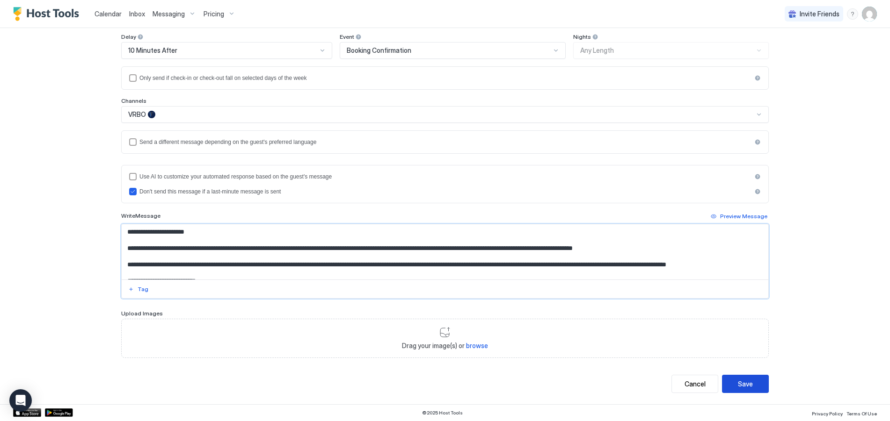
type textarea "**********"
click at [745, 383] on div "Save" at bounding box center [745, 384] width 15 height 10
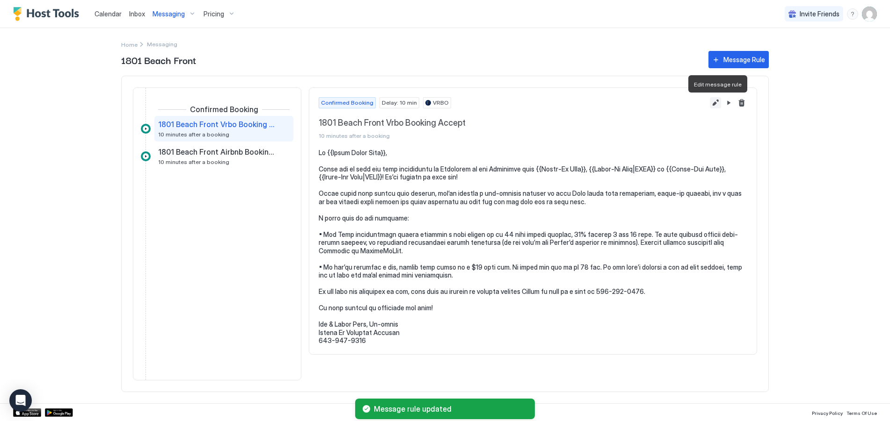
click at [714, 102] on button "Edit message rule" at bounding box center [715, 102] width 11 height 11
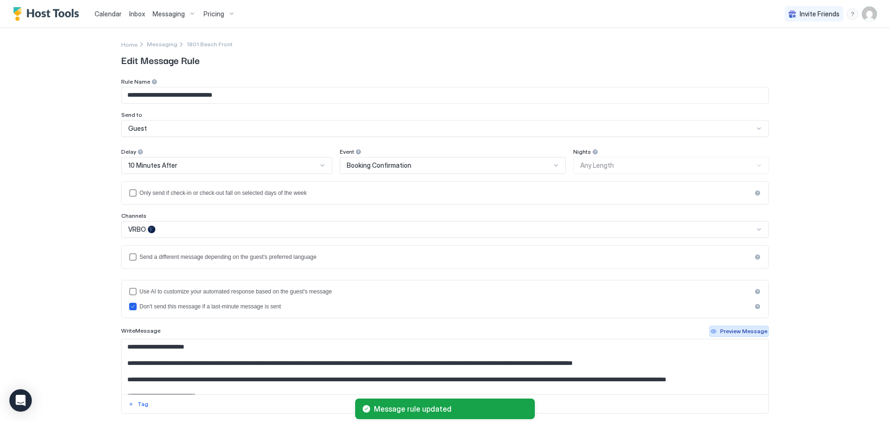
click at [739, 332] on div "Preview Message" at bounding box center [743, 331] width 47 height 8
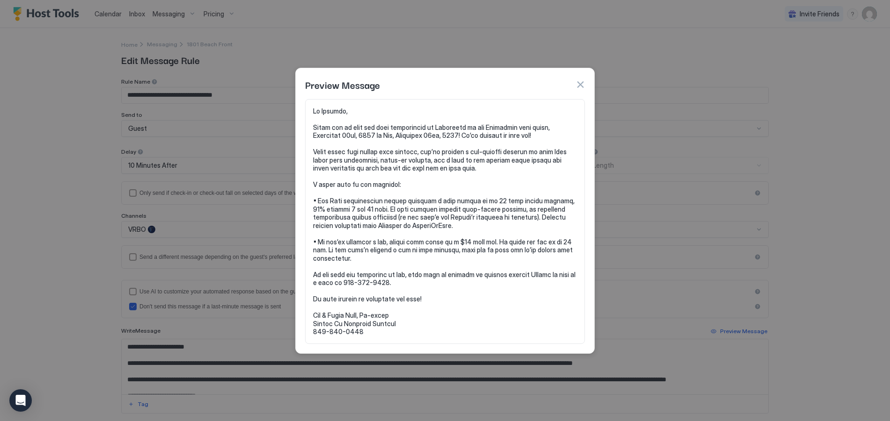
click at [581, 84] on button "button" at bounding box center [579, 84] width 9 height 9
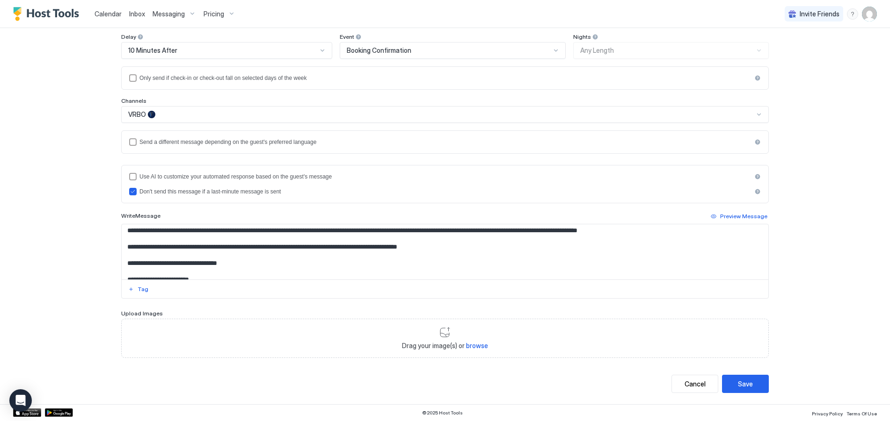
scroll to position [94, 0]
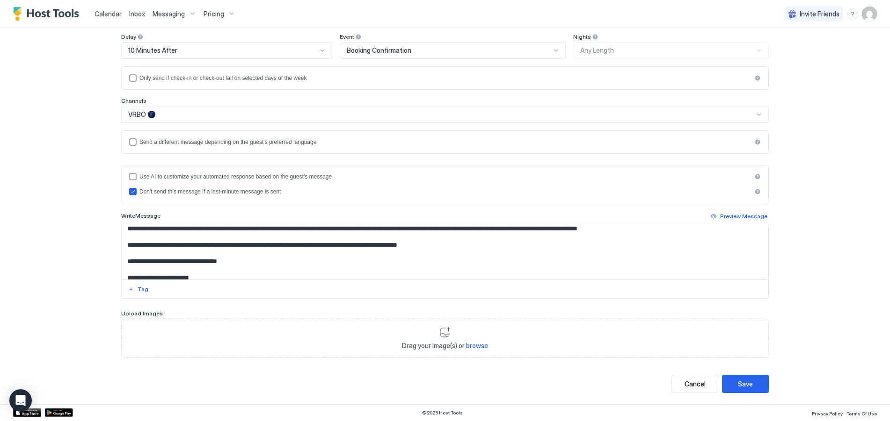
click at [269, 238] on textarea "Input Field" at bounding box center [445, 252] width 646 height 55
drag, startPoint x: 269, startPoint y: 239, endPoint x: 295, endPoint y: 237, distance: 26.3
click at [295, 237] on textarea "Input Field" at bounding box center [445, 252] width 646 height 55
type textarea "**********"
click at [744, 385] on div "Save" at bounding box center [745, 384] width 15 height 10
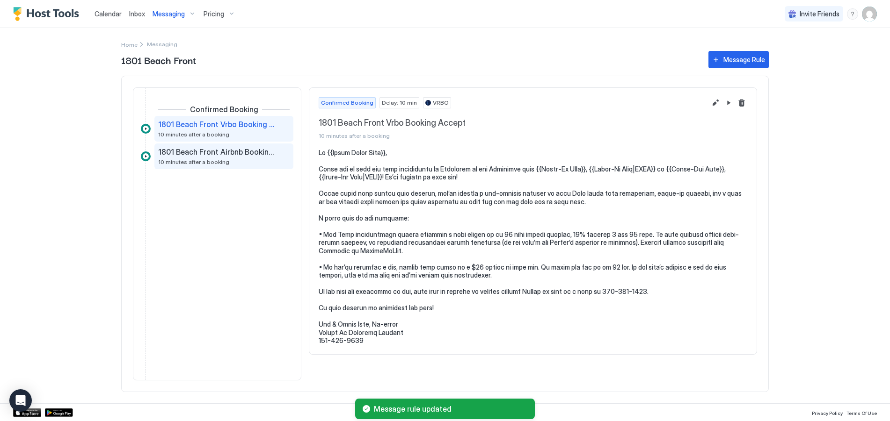
click at [212, 157] on div "1801 Beach Front Airbnb Booking Accept 10 minutes after a booking" at bounding box center [217, 156] width 118 height 18
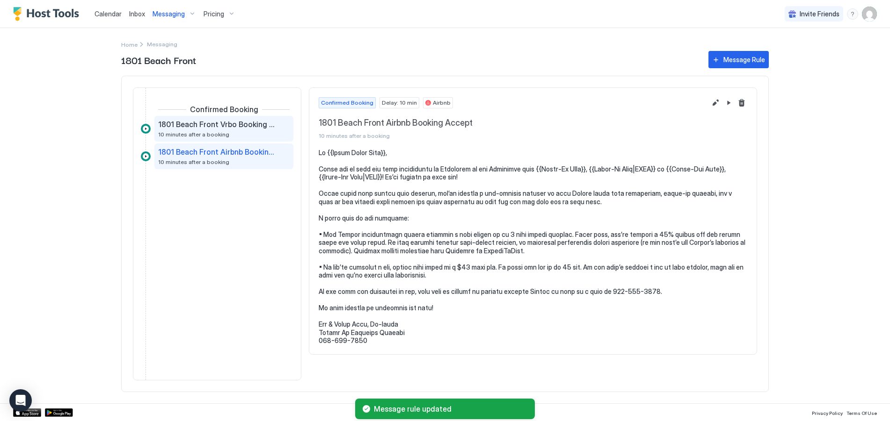
click at [181, 128] on span "1801 Beach Front Vrbo Booking Accept" at bounding box center [216, 124] width 116 height 9
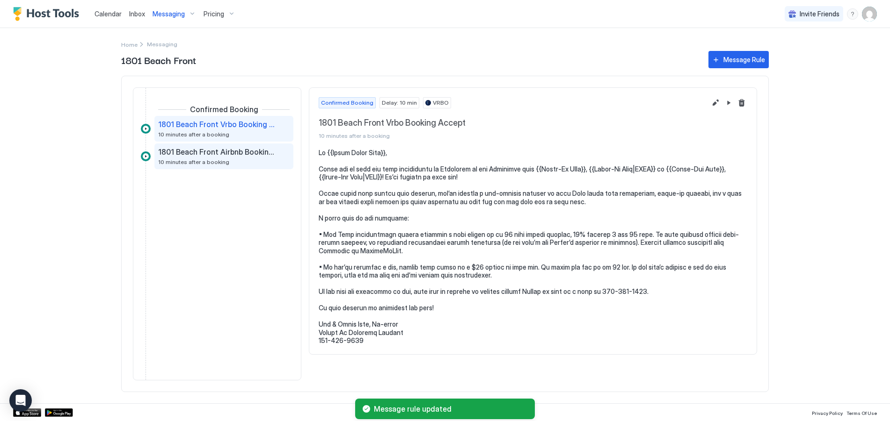
click at [184, 153] on span "1801 Beach Front Airbnb Booking Accept" at bounding box center [216, 151] width 116 height 9
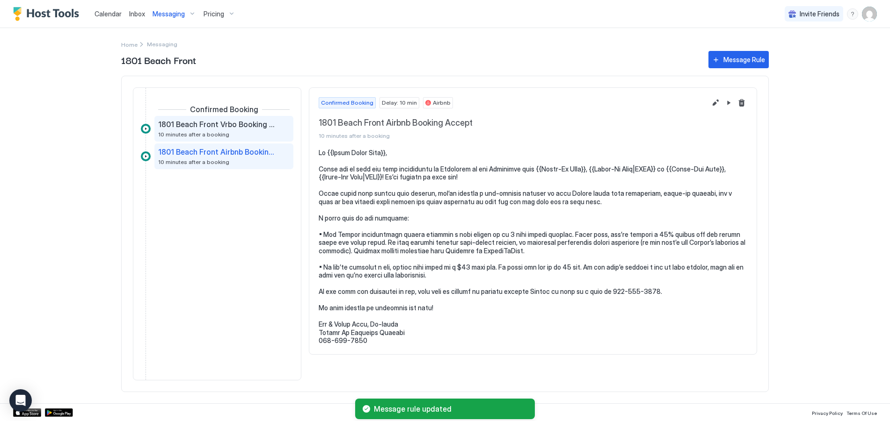
click at [186, 128] on span "1801 Beach Front Vrbo Booking Accept" at bounding box center [216, 124] width 116 height 9
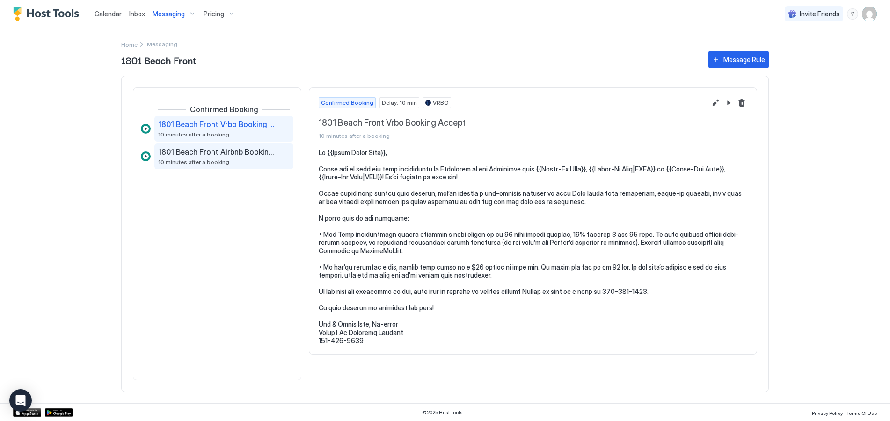
click at [181, 154] on span "1801 Beach Front Airbnb Booking Accept" at bounding box center [216, 151] width 116 height 9
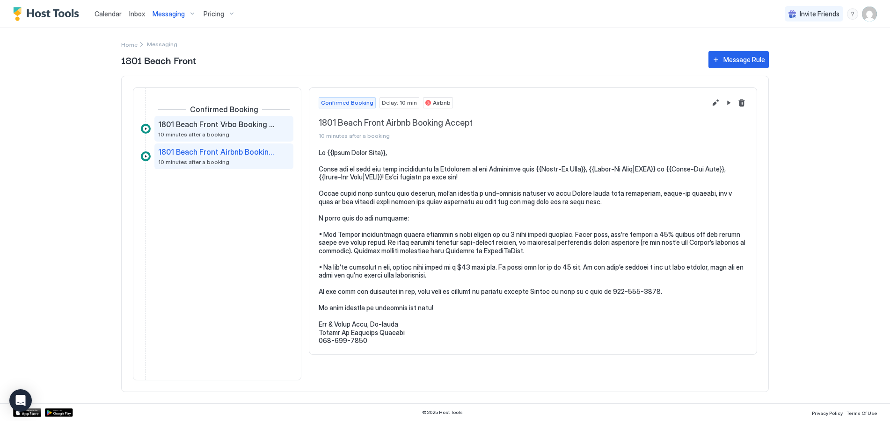
click at [188, 126] on span "1801 Beach Front Vrbo Booking Accept" at bounding box center [216, 124] width 116 height 9
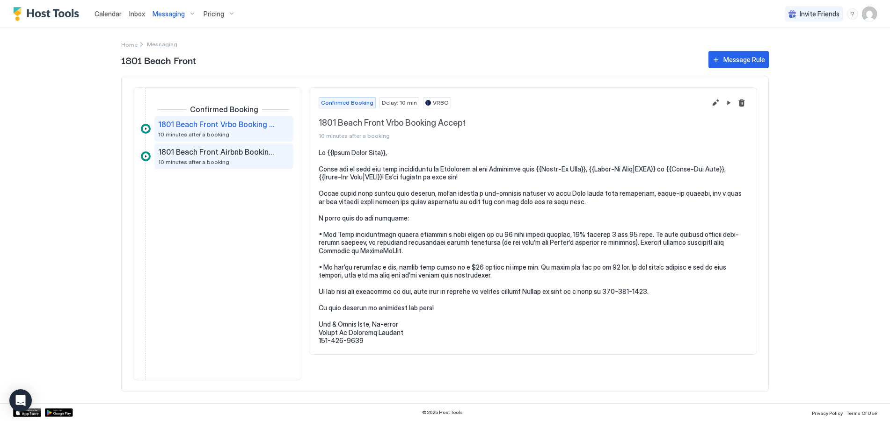
click at [187, 148] on span "1801 Beach Front Airbnb Booking Accept" at bounding box center [216, 151] width 116 height 9
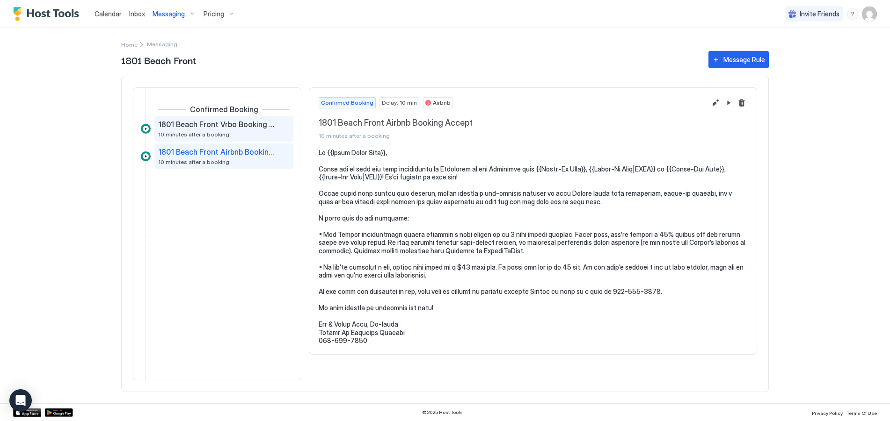
click at [186, 119] on div "1801 Beach Front Vrbo Booking Accept 10 minutes after a booking" at bounding box center [223, 129] width 139 height 26
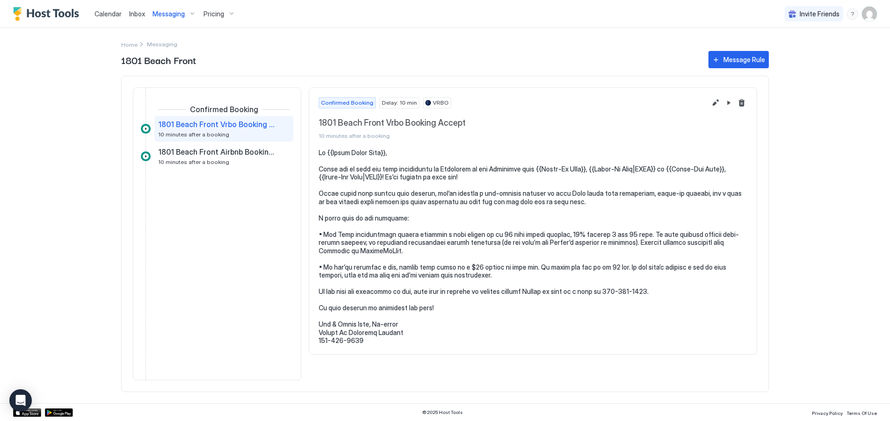
click at [191, 143] on div "Confirmed Booking 1801 Beach Front Vrbo Booking Accept 10 minutes after a booki…" at bounding box center [217, 124] width 152 height 39
click at [190, 154] on span "1801 Beach Front Airbnb Booking Accept" at bounding box center [216, 151] width 116 height 9
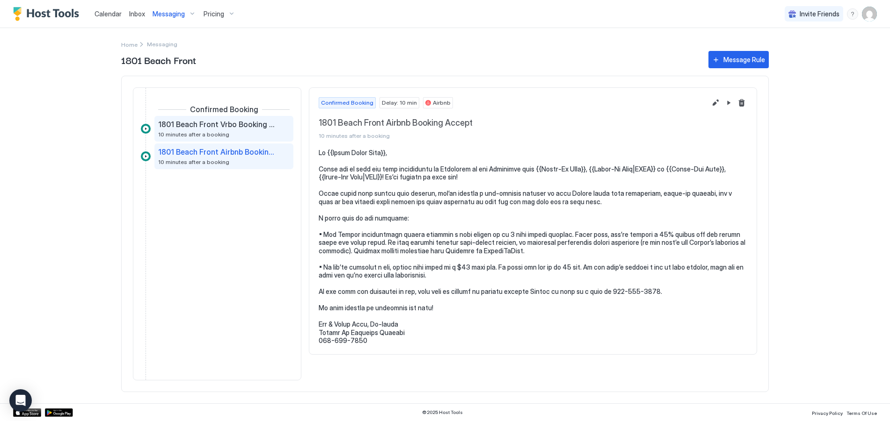
click at [189, 128] on span "1801 Beach Front Vrbo Booking Accept" at bounding box center [216, 124] width 116 height 9
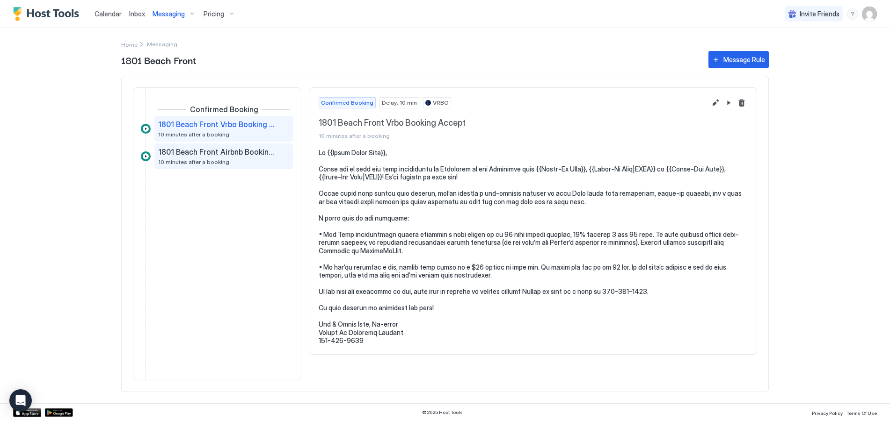
click at [189, 148] on span "1801 Beach Front Airbnb Booking Accept" at bounding box center [216, 151] width 116 height 9
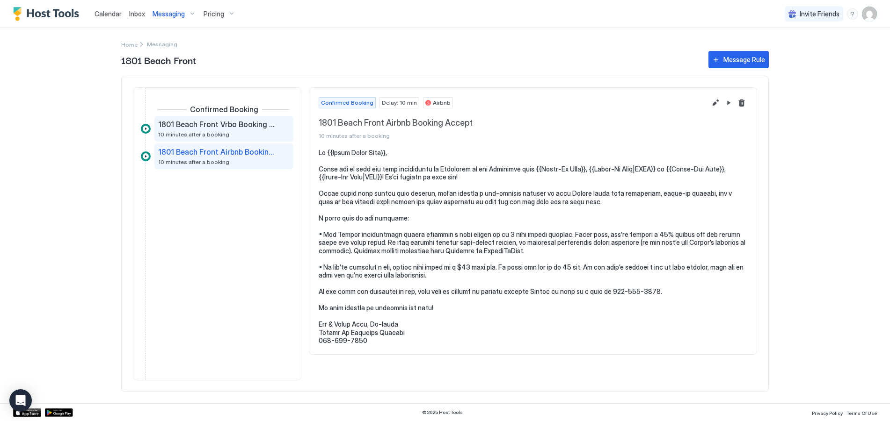
click at [190, 125] on span "1801 Beach Front Vrbo Booking Accept" at bounding box center [216, 124] width 116 height 9
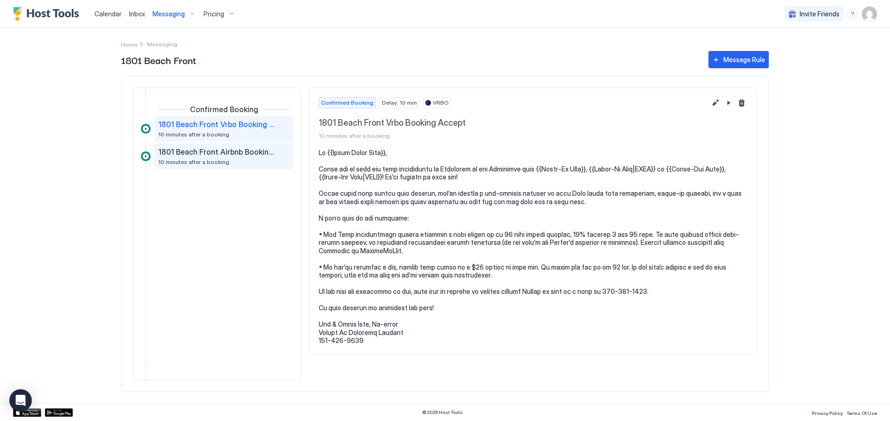
click at [187, 152] on span "1801 Beach Front Airbnb Booking Accept" at bounding box center [216, 151] width 116 height 9
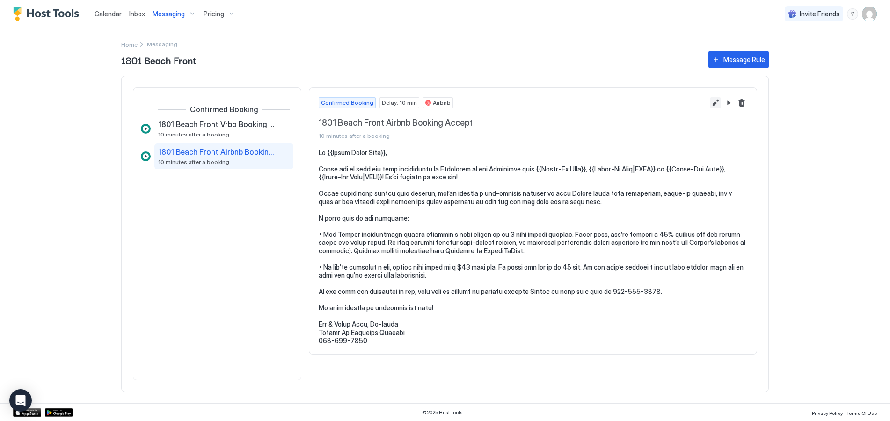
click at [717, 104] on button "Edit message rule" at bounding box center [715, 102] width 11 height 11
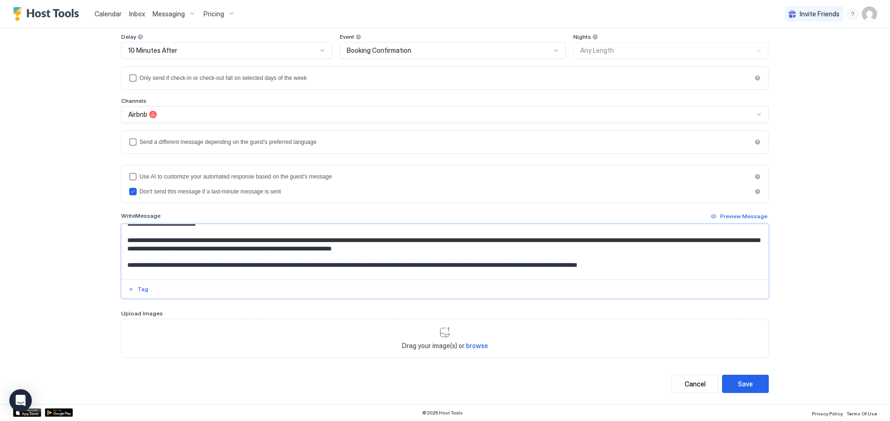
scroll to position [75, 0]
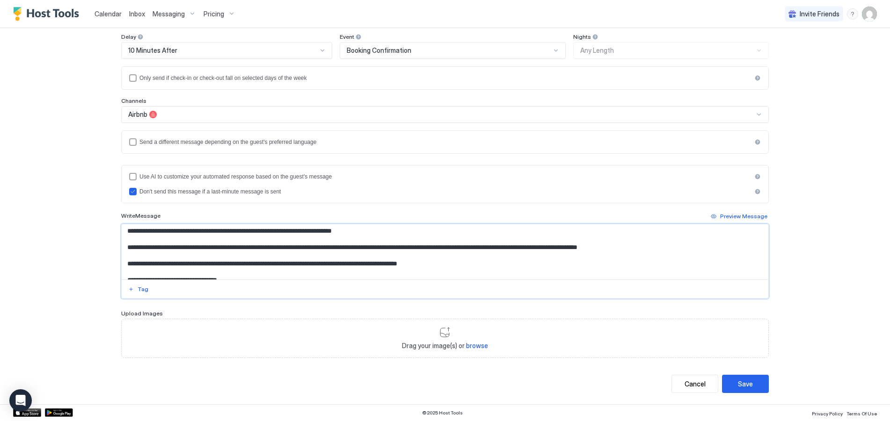
click at [270, 257] on textarea "Input Field" at bounding box center [445, 252] width 646 height 55
paste textarea "*********"
type textarea "**********"
click at [740, 388] on div "Save" at bounding box center [745, 384] width 15 height 10
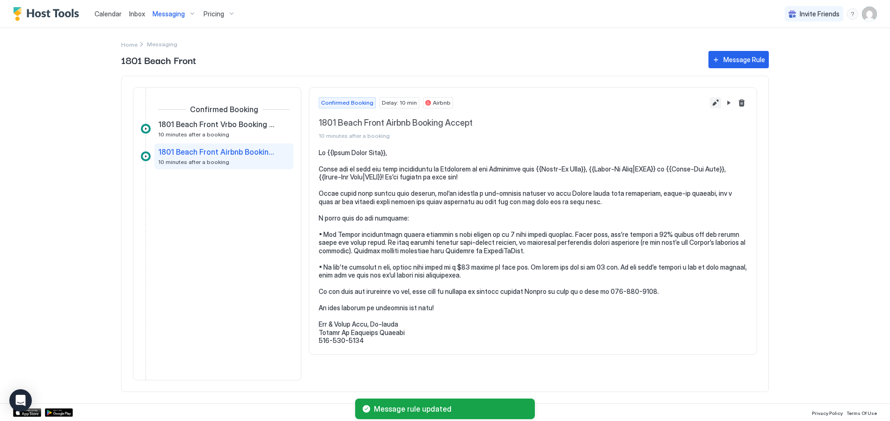
click at [719, 102] on button "Edit message rule" at bounding box center [715, 102] width 11 height 11
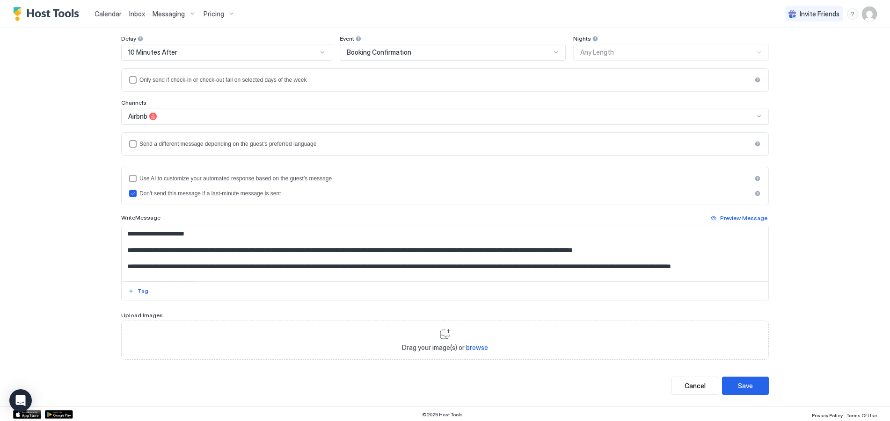
scroll to position [115, 0]
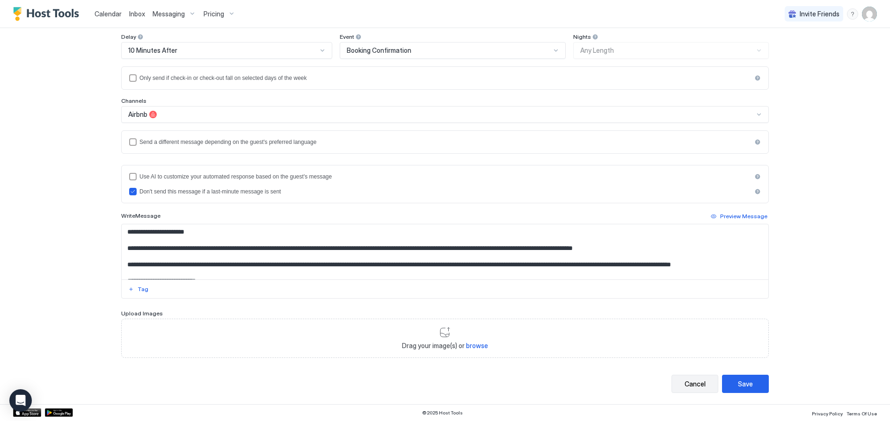
click at [694, 385] on div "Cancel" at bounding box center [694, 384] width 21 height 10
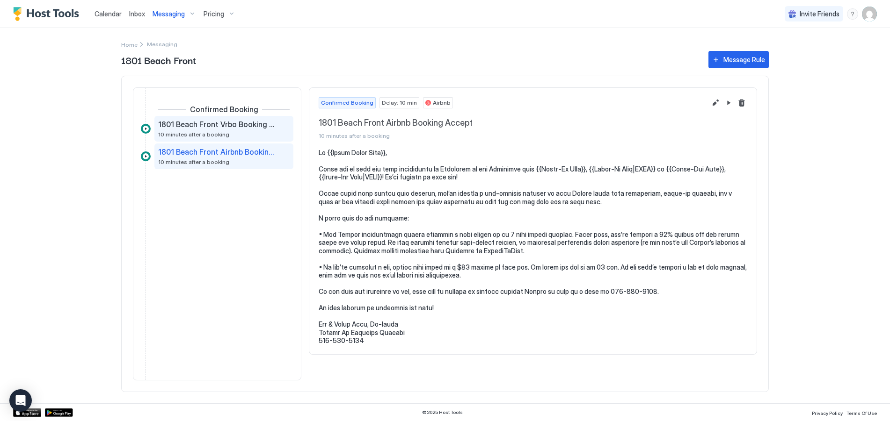
click at [203, 131] on span "10 minutes after a booking" at bounding box center [193, 134] width 71 height 7
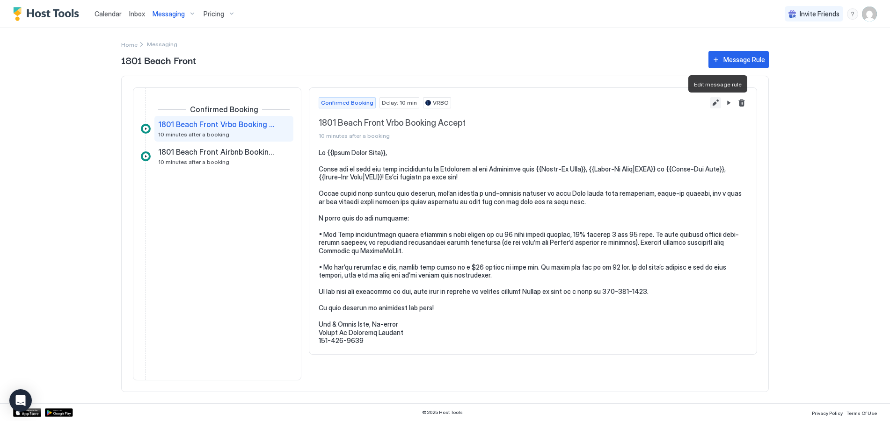
click at [716, 103] on button "Edit message rule" at bounding box center [715, 102] width 11 height 11
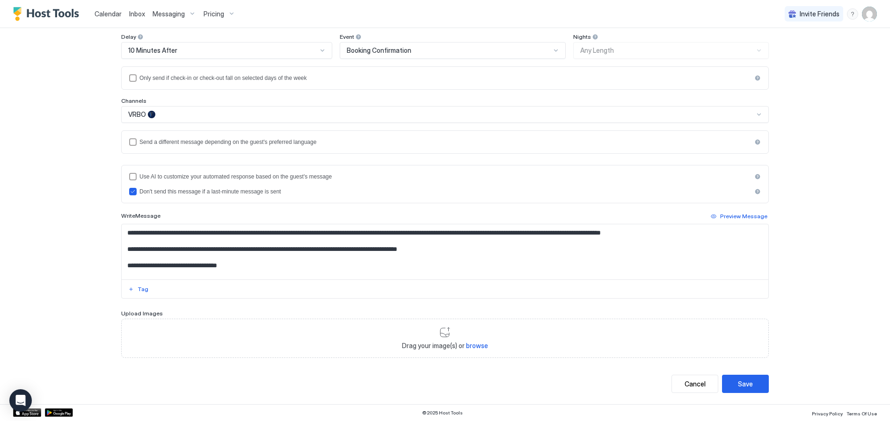
scroll to position [94, 0]
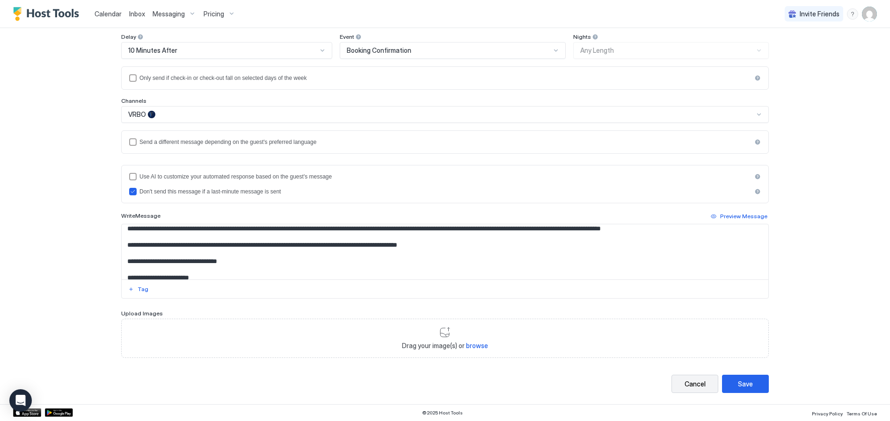
click at [695, 385] on div "Cancel" at bounding box center [694, 384] width 21 height 10
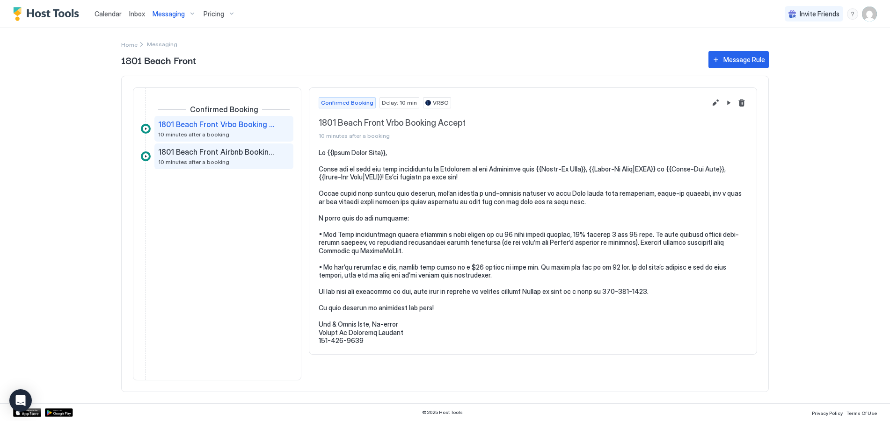
click at [213, 156] on div "1801 Beach Front Airbnb Booking Accept 10 minutes after a booking" at bounding box center [217, 156] width 118 height 18
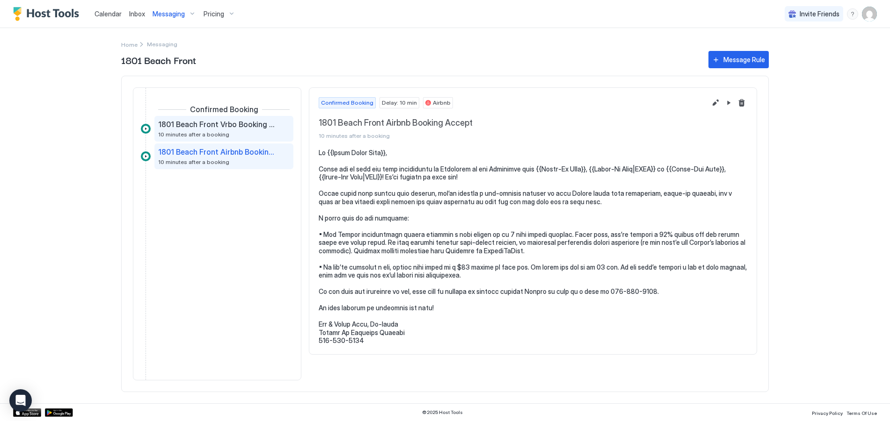
click at [186, 128] on span "1801 Beach Front Vrbo Booking Accept" at bounding box center [216, 124] width 116 height 9
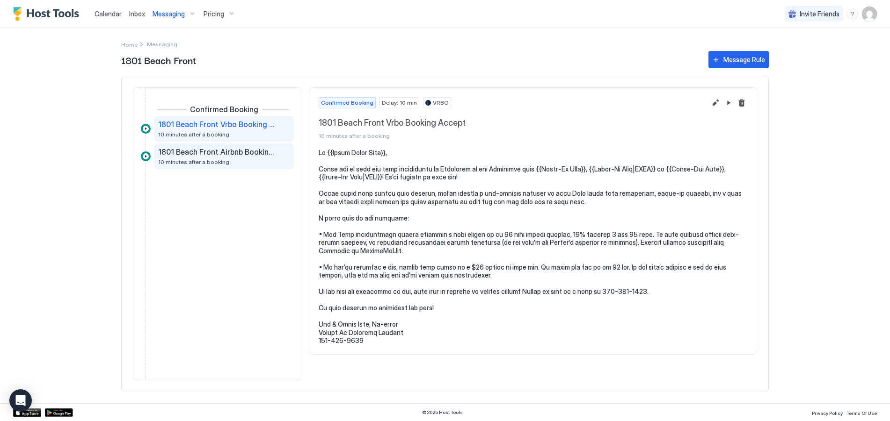
click at [181, 148] on span "1801 Beach Front Airbnb Booking Accept" at bounding box center [216, 151] width 116 height 9
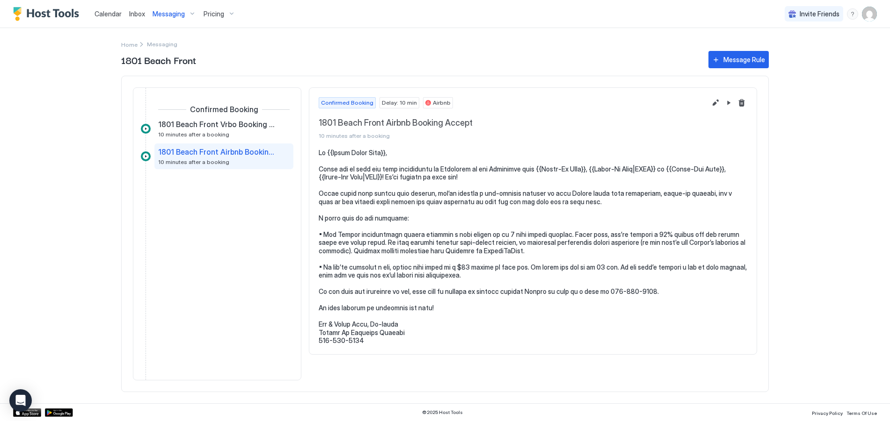
click at [161, 15] on span "Messaging" at bounding box center [168, 14] width 32 height 8
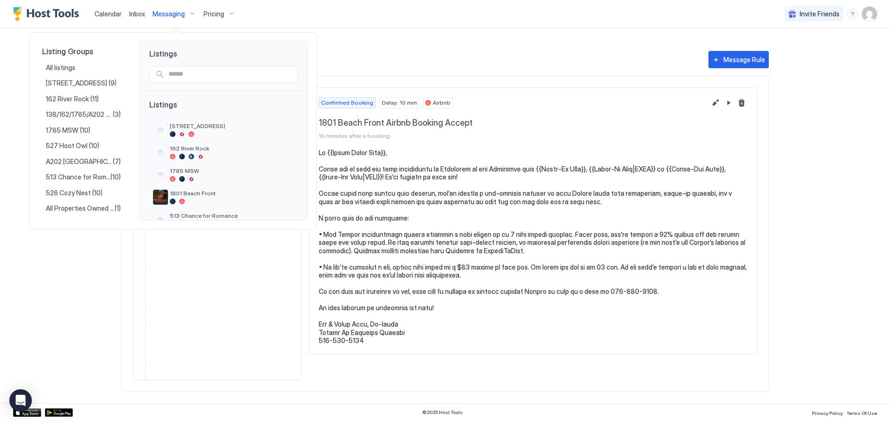
click at [114, 14] on div at bounding box center [445, 210] width 890 height 421
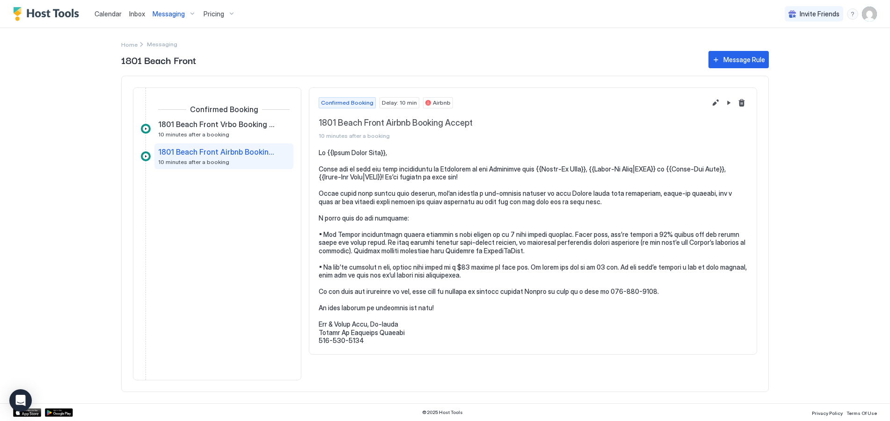
click at [107, 13] on span "Calendar" at bounding box center [107, 14] width 27 height 8
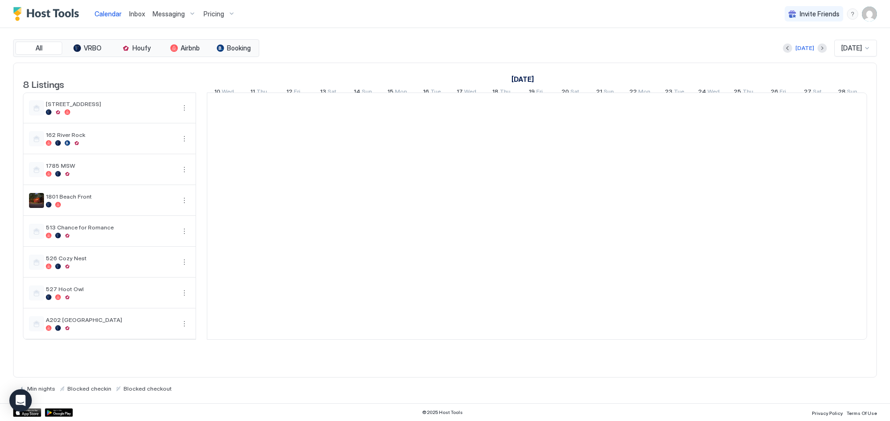
scroll to position [0, 520]
